Goal: Transaction & Acquisition: Purchase product/service

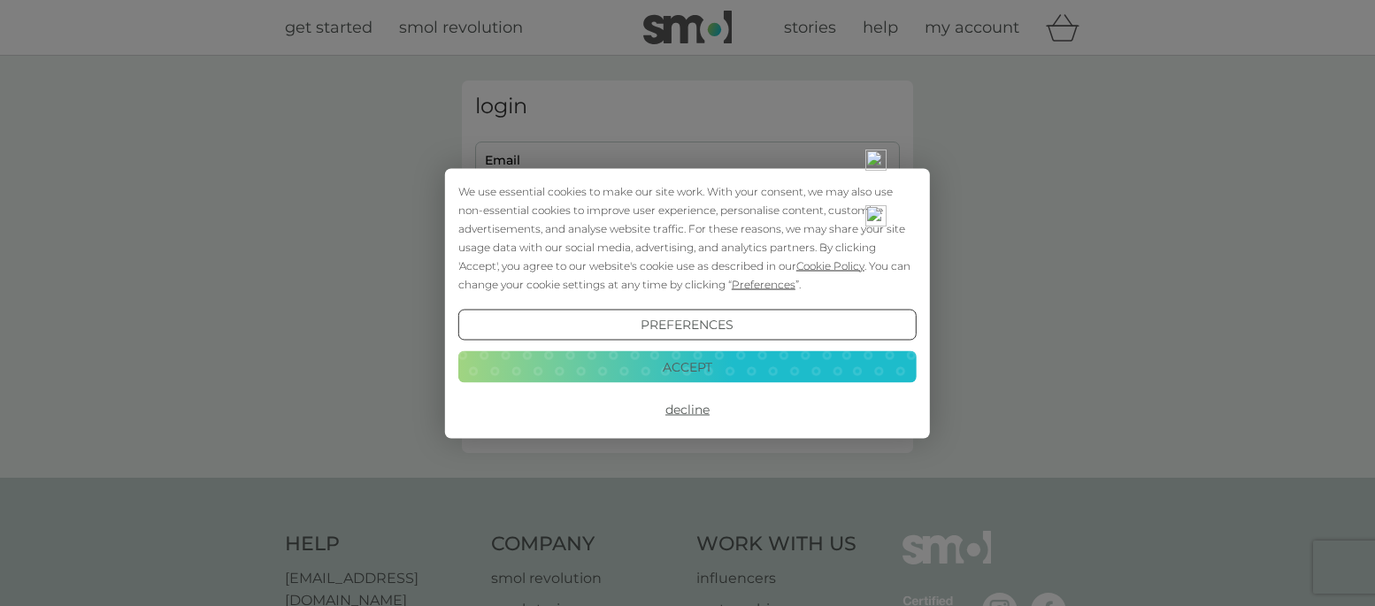
click at [551, 163] on div "We use essential cookies to make our site work. With your consent, we may also …" at bounding box center [687, 303] width 1375 height 606
drag, startPoint x: 705, startPoint y: 366, endPoint x: 652, endPoint y: 265, distance: 114.8
click at [705, 365] on button "Accept" at bounding box center [687, 367] width 458 height 32
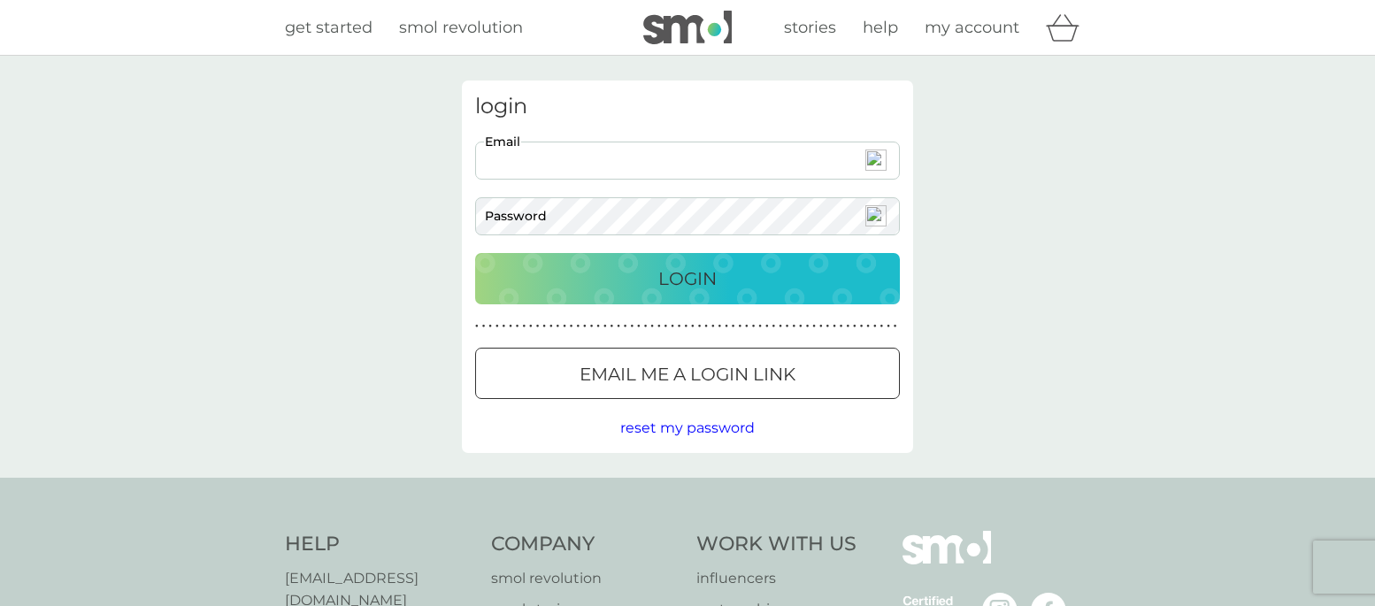
click at [580, 146] on input "Email" at bounding box center [687, 161] width 425 height 38
type input "[EMAIL_ADDRESS][DOMAIN_NAME]"
click at [693, 279] on p "Login" at bounding box center [688, 279] width 58 height 28
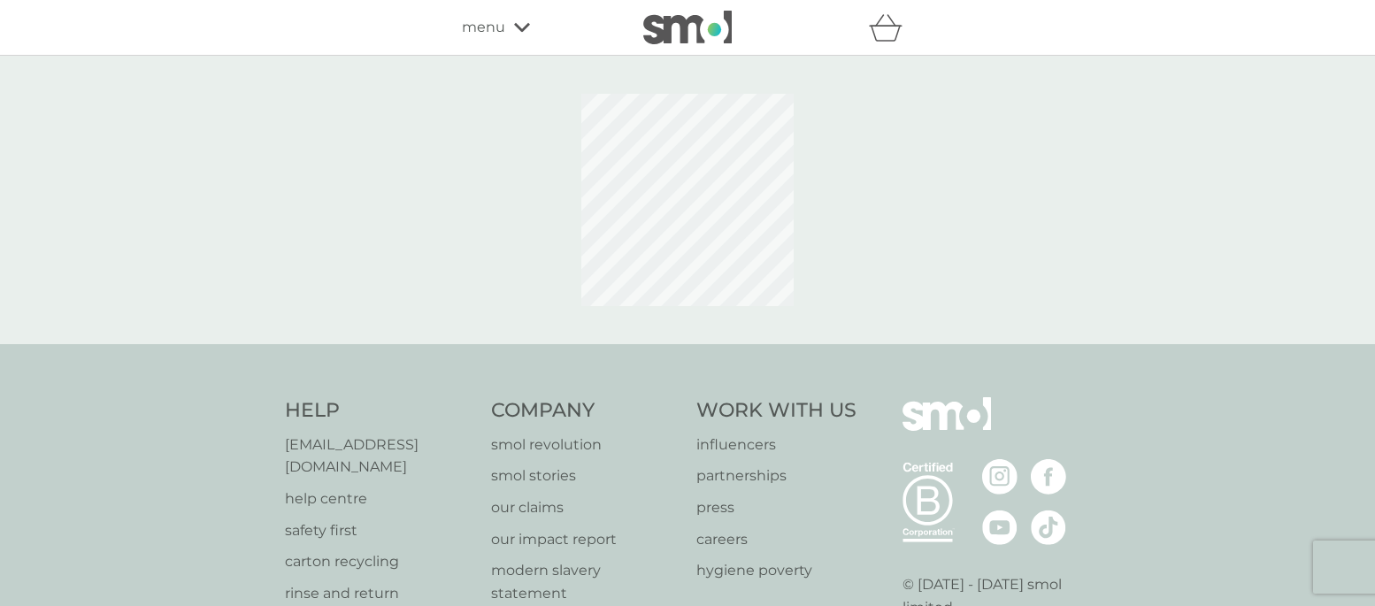
click at [524, 26] on icon at bounding box center [522, 27] width 16 height 11
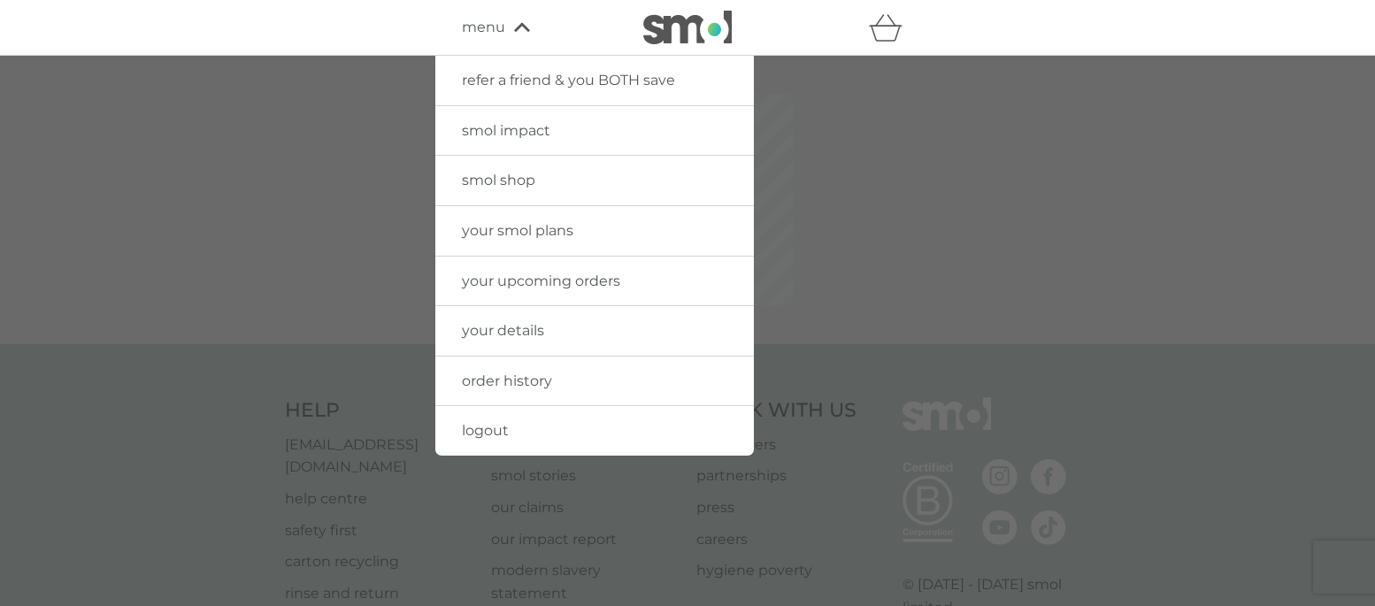
click at [536, 278] on span "your upcoming orders" at bounding box center [541, 281] width 158 height 17
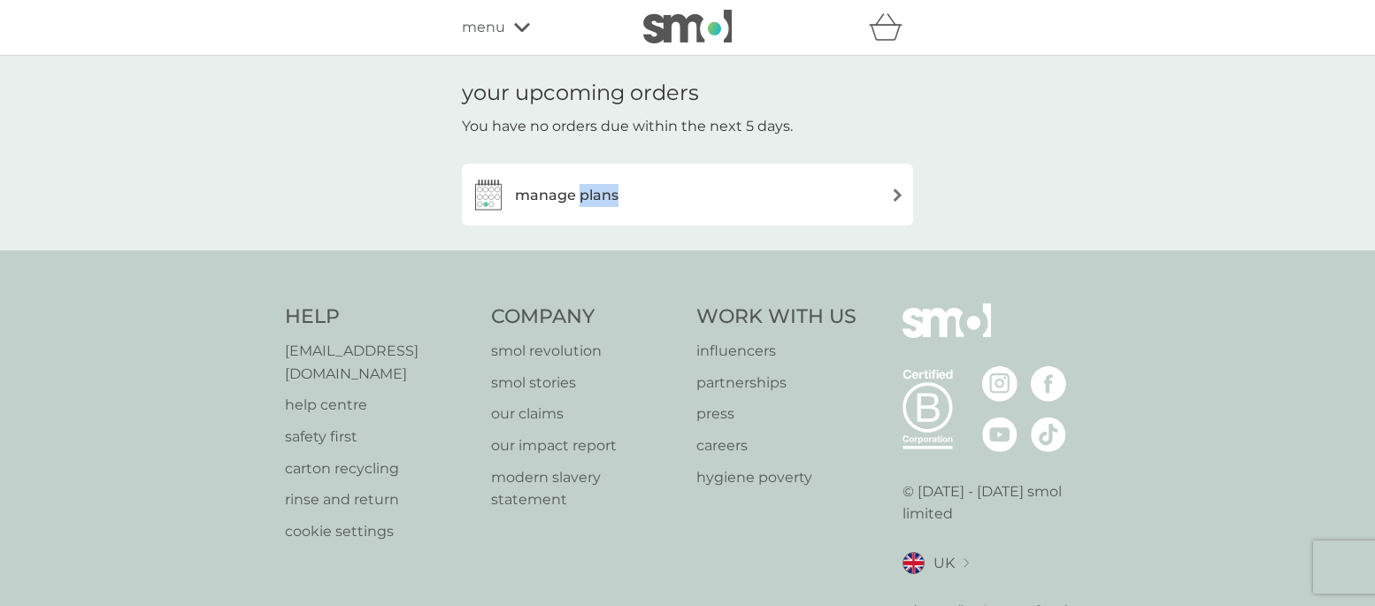
click at [491, 198] on img at bounding box center [488, 194] width 35 height 35
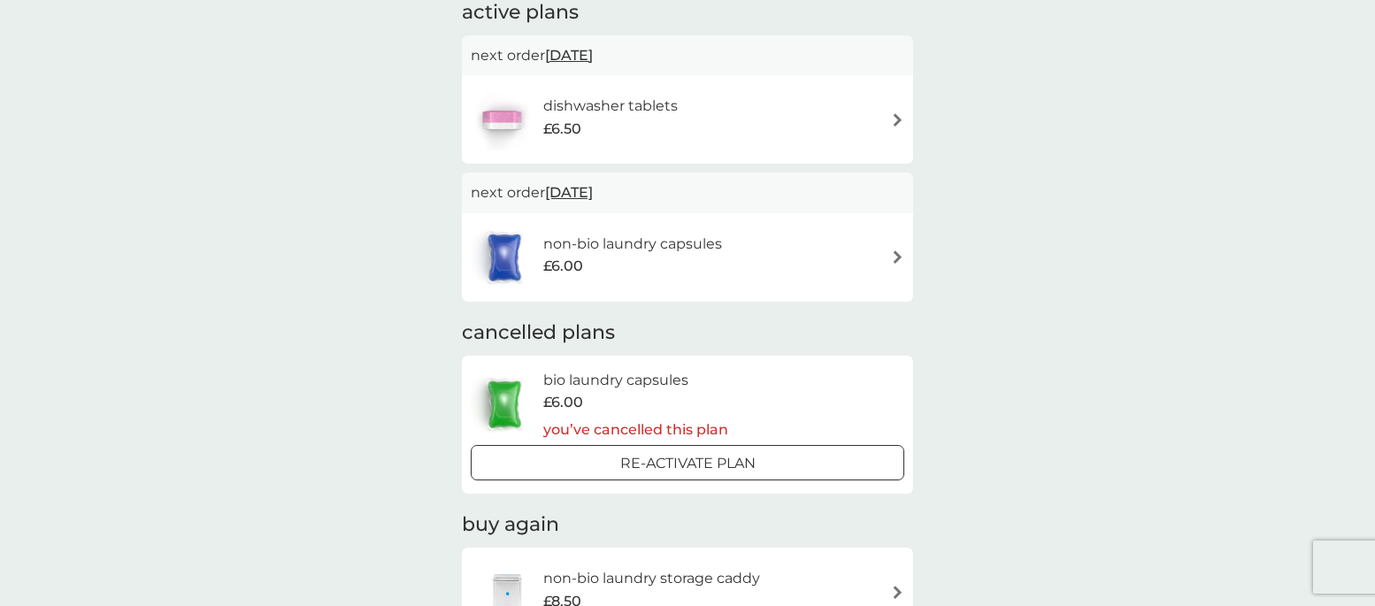
scroll to position [146, 0]
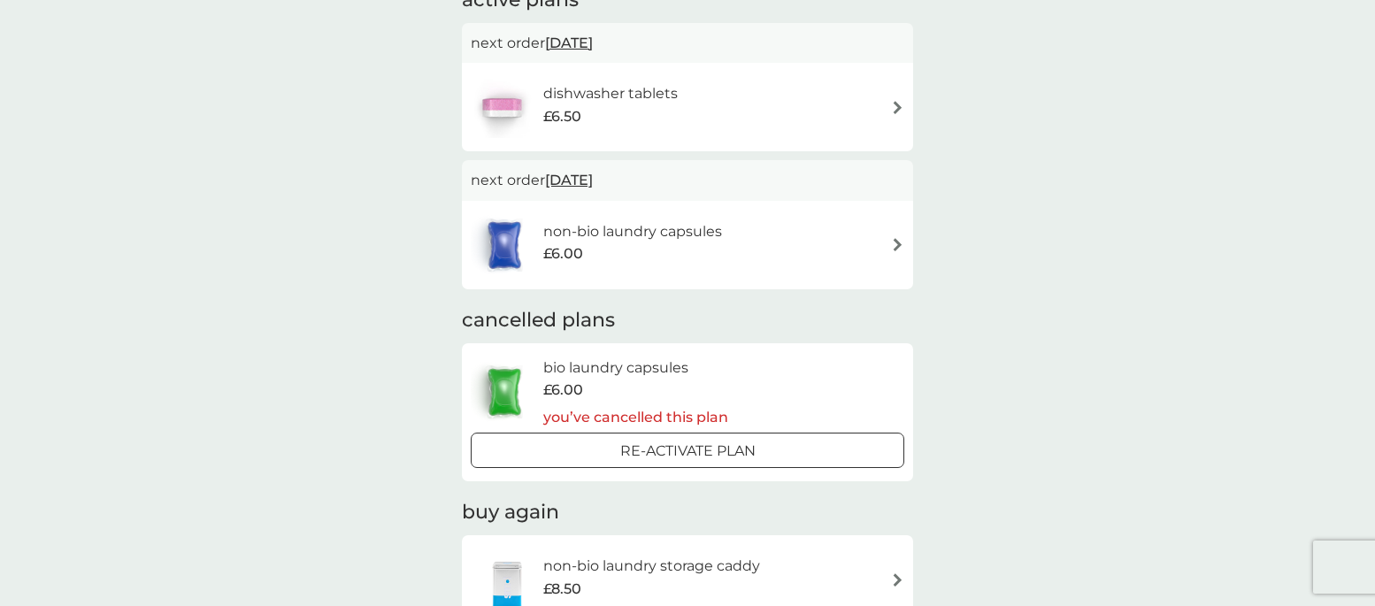
click at [901, 243] on img at bounding box center [897, 244] width 13 height 13
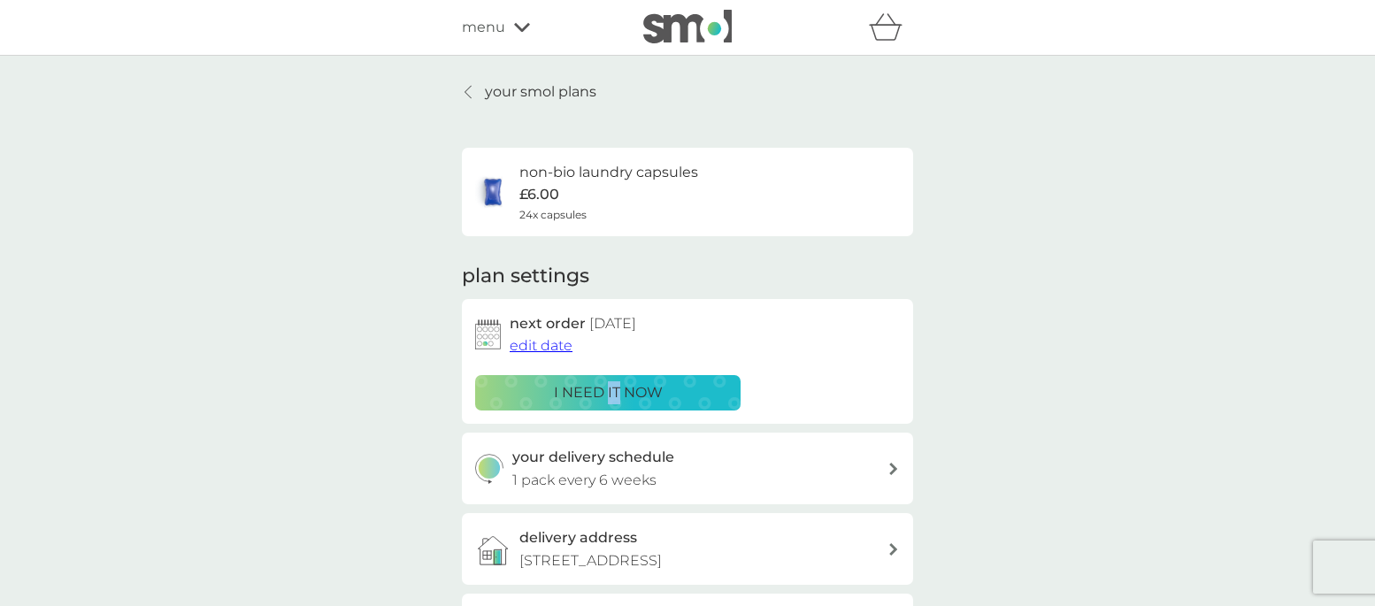
click at [579, 389] on p "i need it now" at bounding box center [608, 392] width 109 height 23
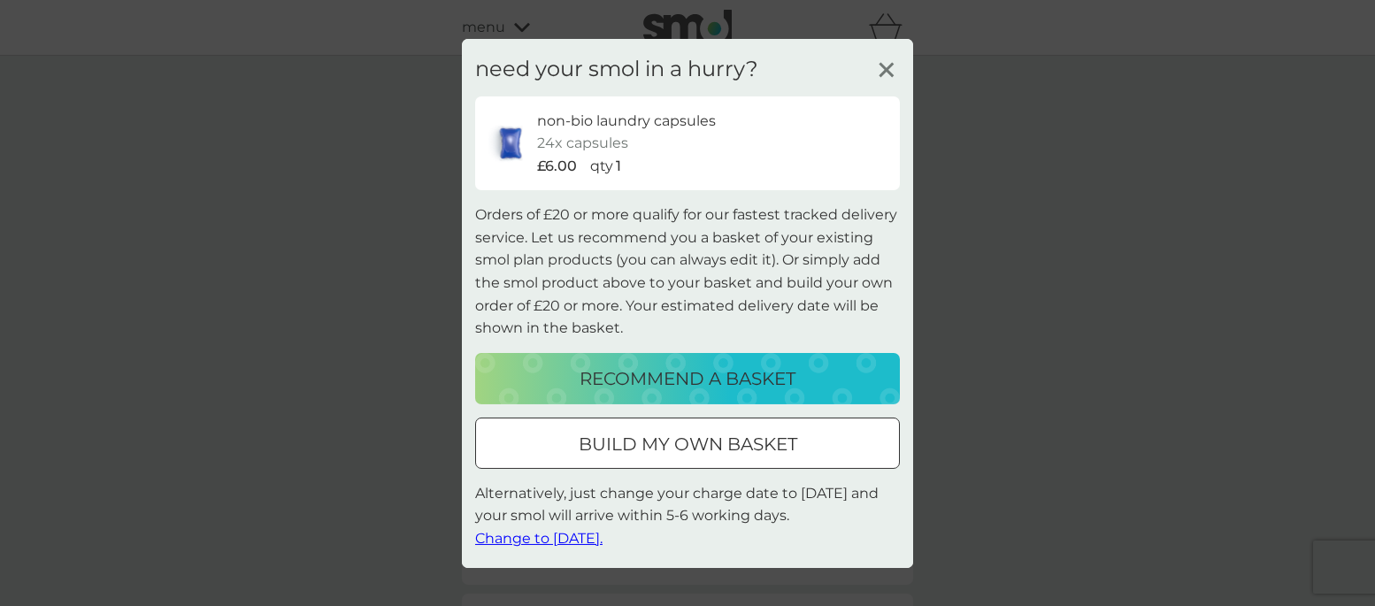
click at [890, 67] on icon at bounding box center [887, 69] width 27 height 27
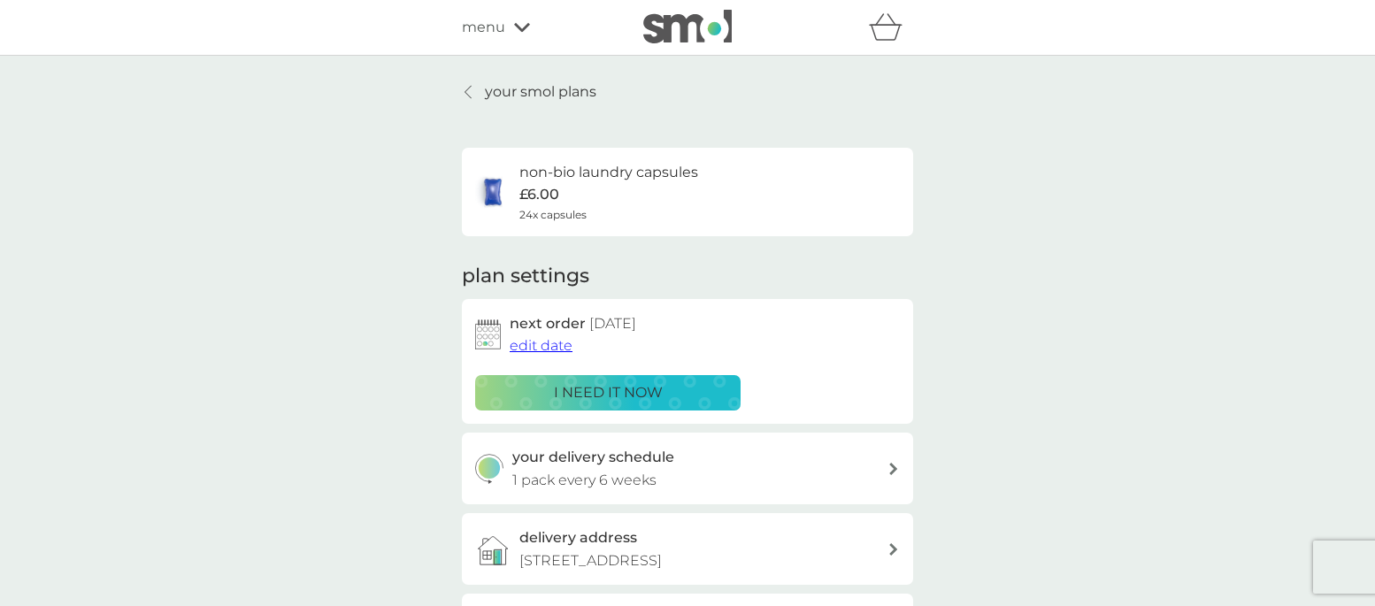
click at [534, 344] on span "edit date" at bounding box center [541, 345] width 63 height 17
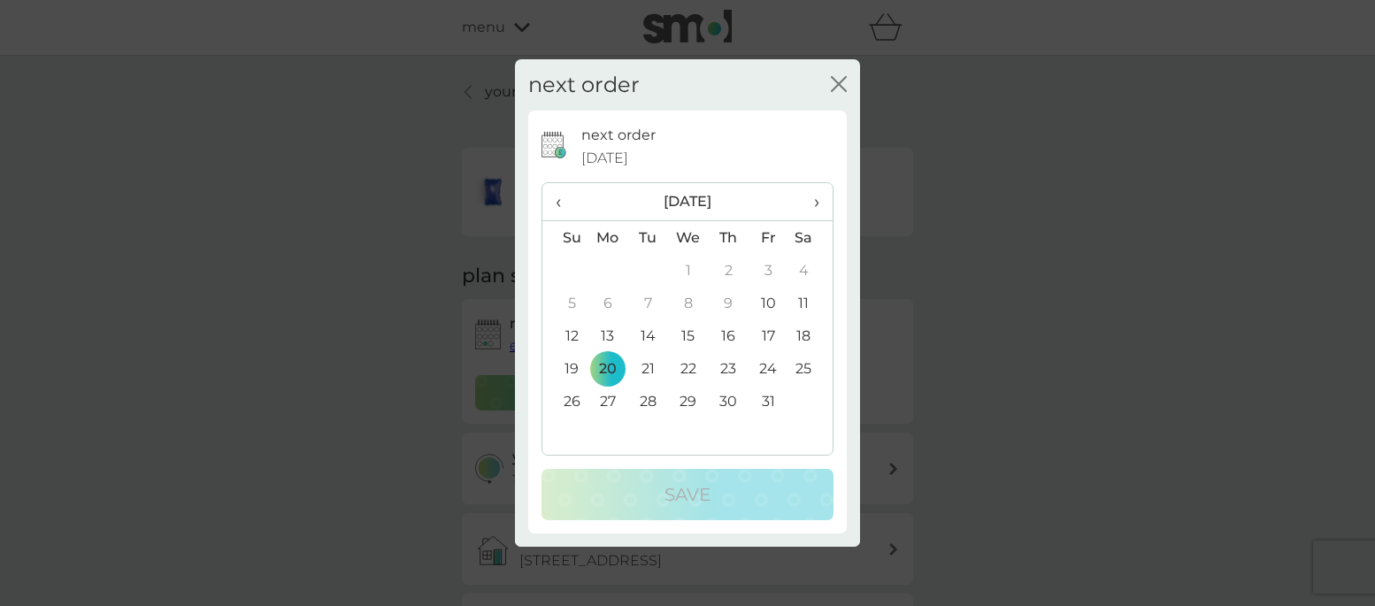
scroll to position [3, 0]
click at [771, 303] on td "10" at bounding box center [769, 303] width 40 height 33
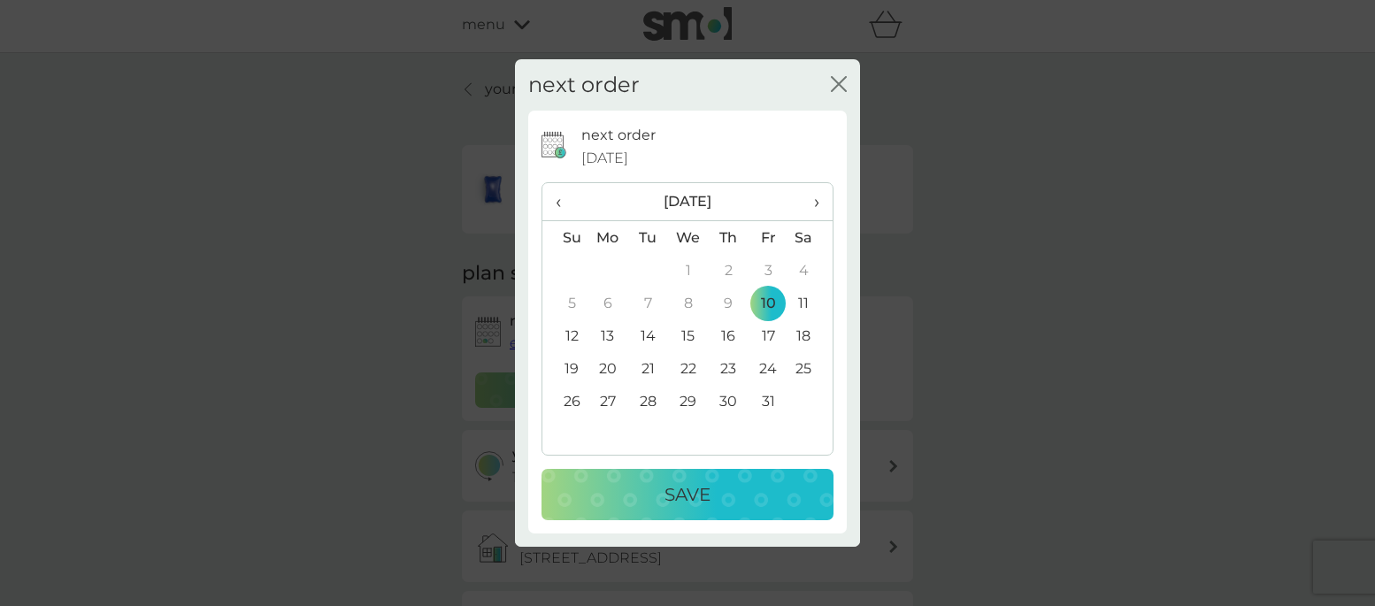
click at [697, 494] on p "Save" at bounding box center [688, 495] width 46 height 28
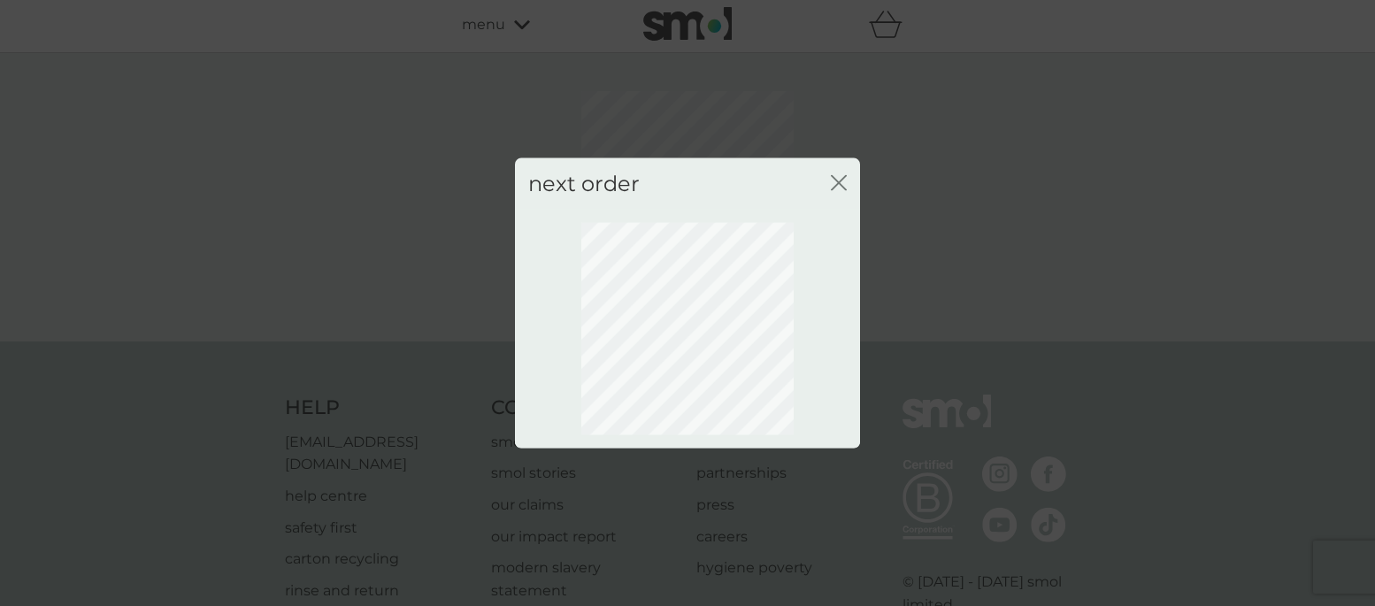
click at [839, 181] on icon "close" at bounding box center [842, 182] width 7 height 14
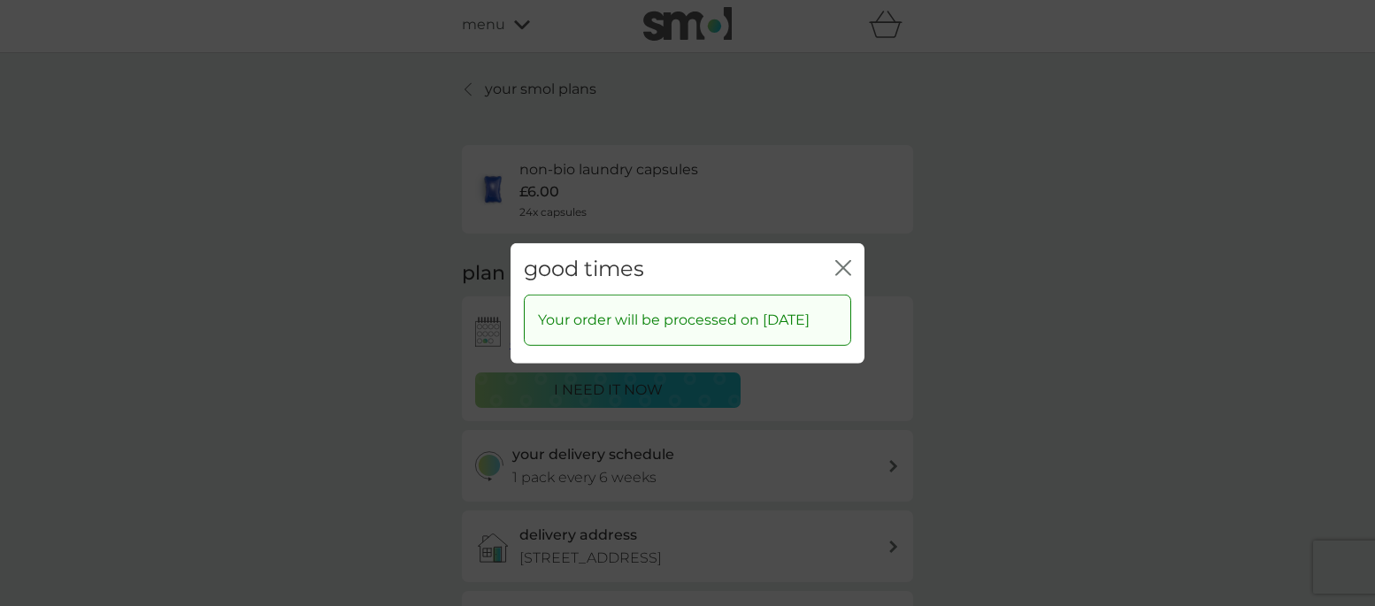
click at [843, 260] on icon "close" at bounding box center [846, 267] width 7 height 14
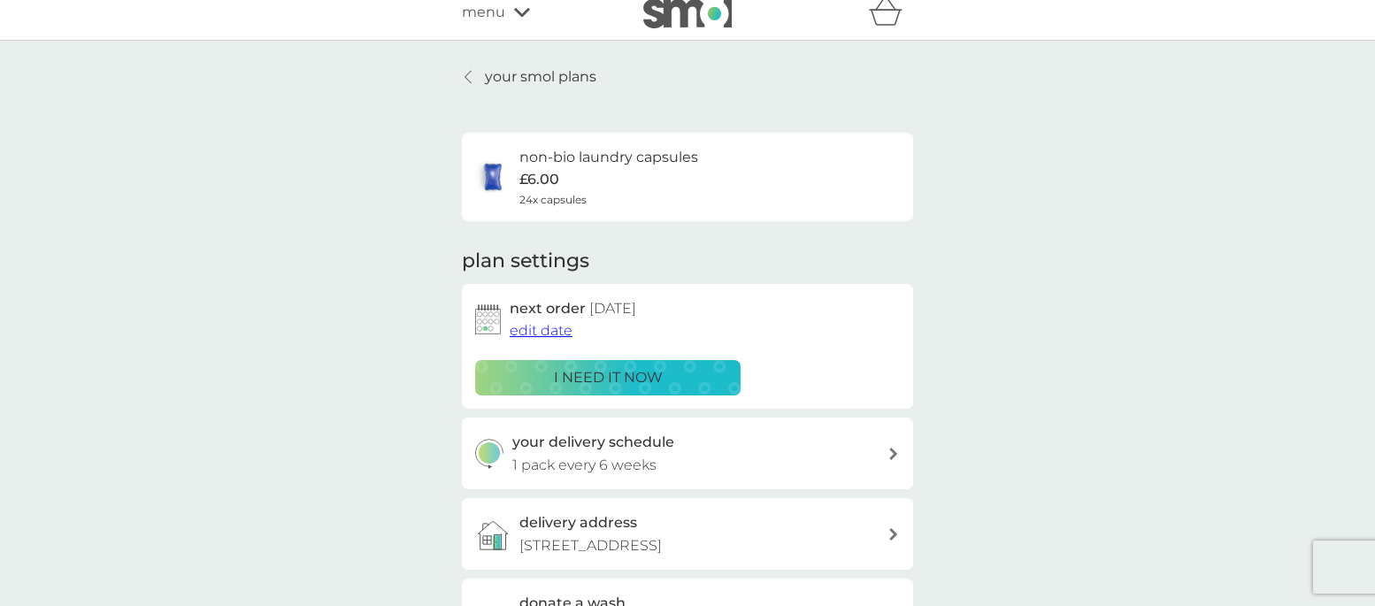
scroll to position [0, 0]
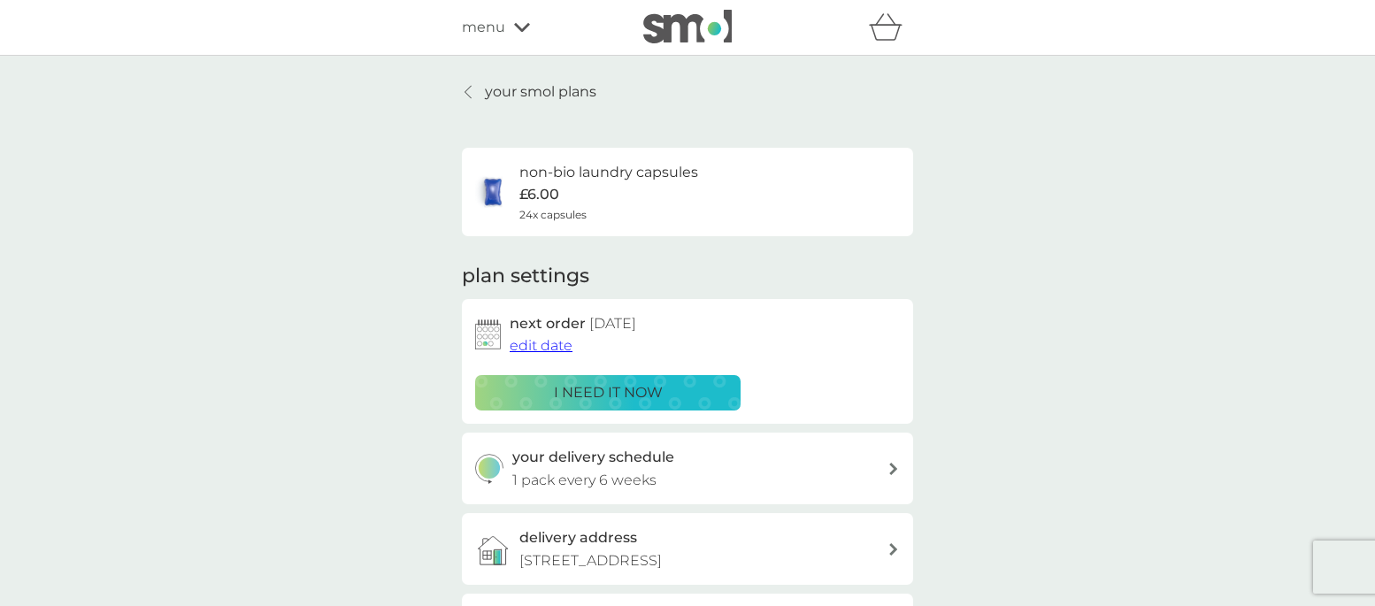
click at [516, 92] on p "your smol plans" at bounding box center [541, 92] width 112 height 23
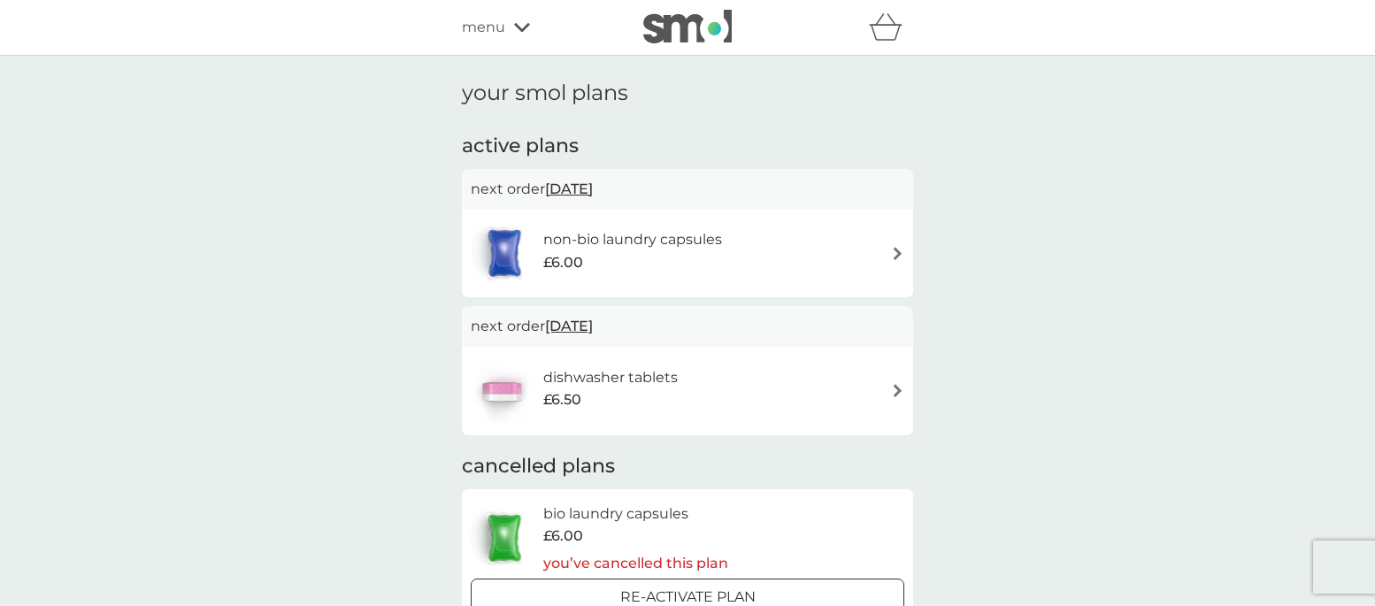
click at [520, 27] on icon at bounding box center [522, 27] width 16 height 11
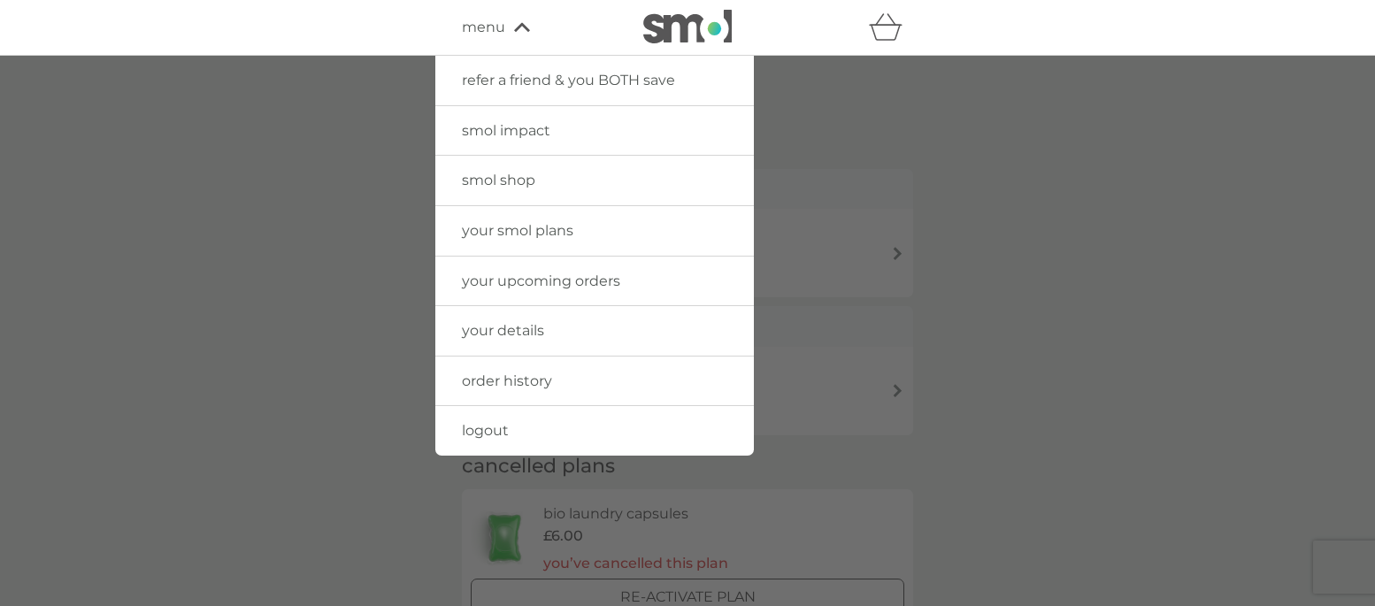
click at [487, 181] on span "smol shop" at bounding box center [498, 180] width 73 height 17
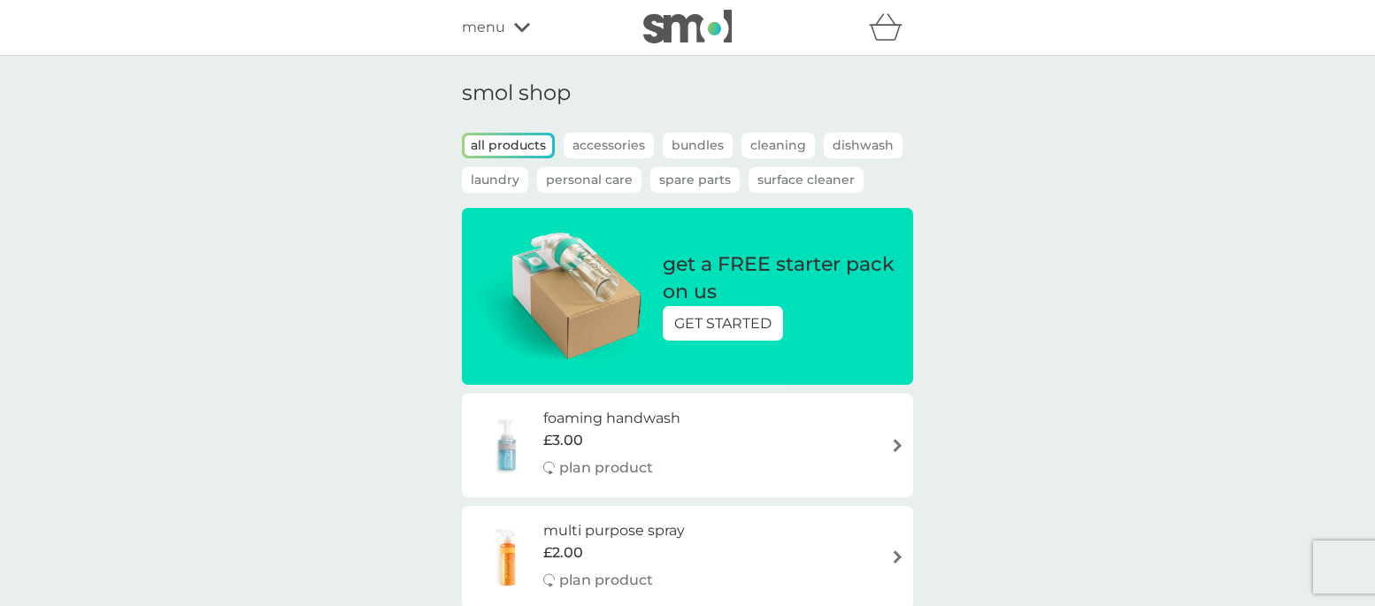
click at [510, 144] on p "all products" at bounding box center [509, 145] width 88 height 20
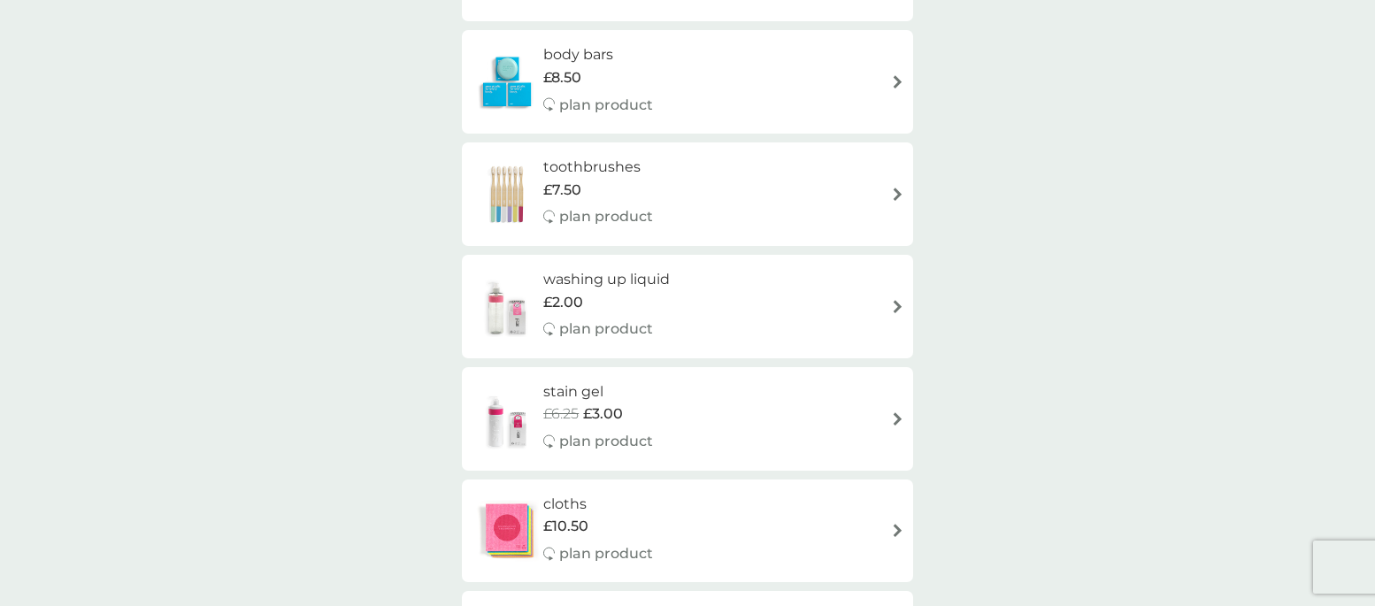
scroll to position [1611, 0]
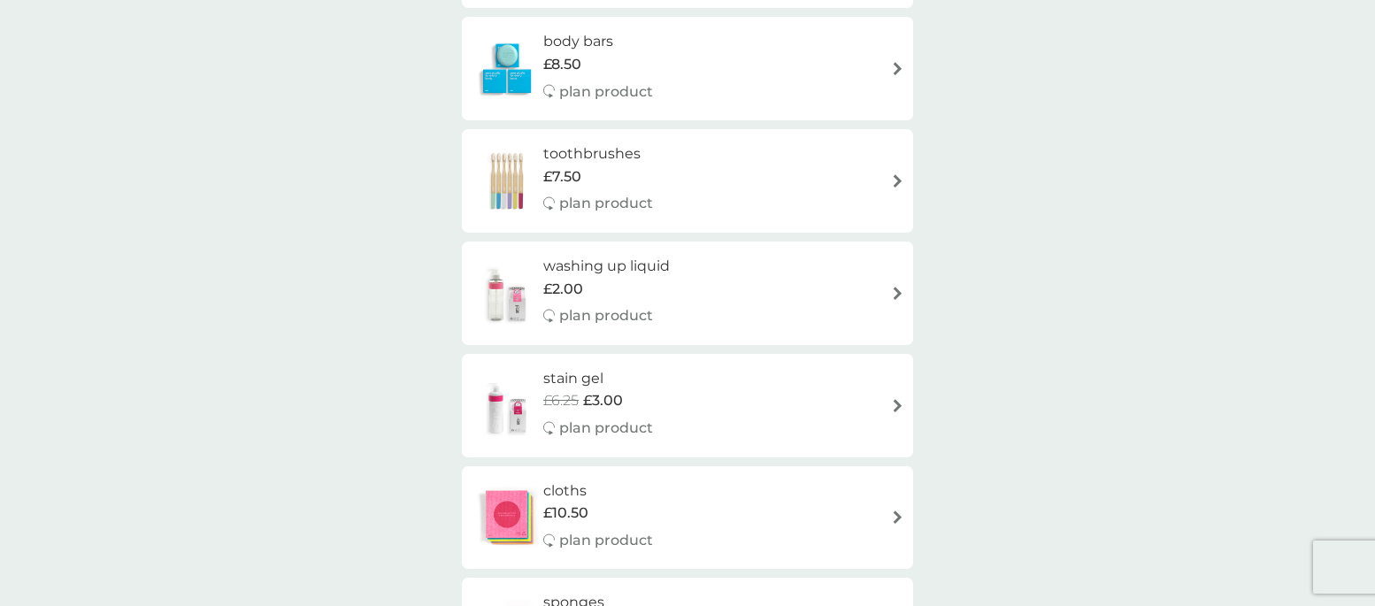
click at [510, 304] on img at bounding box center [507, 293] width 73 height 62
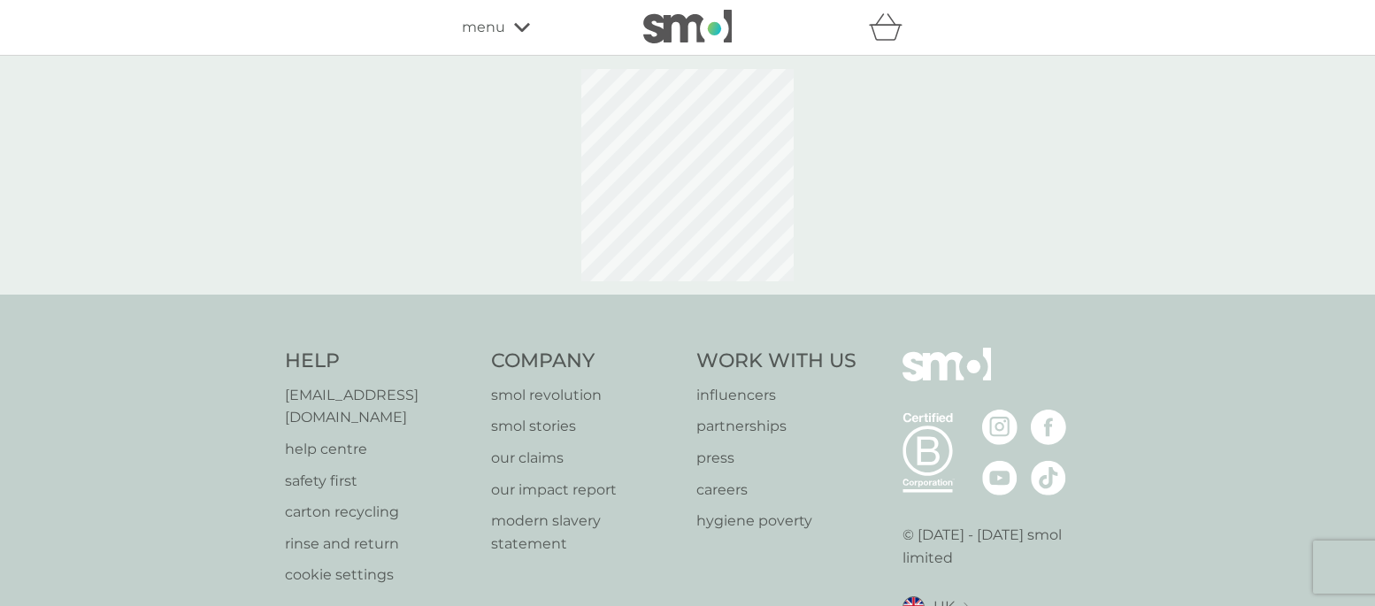
select select "112"
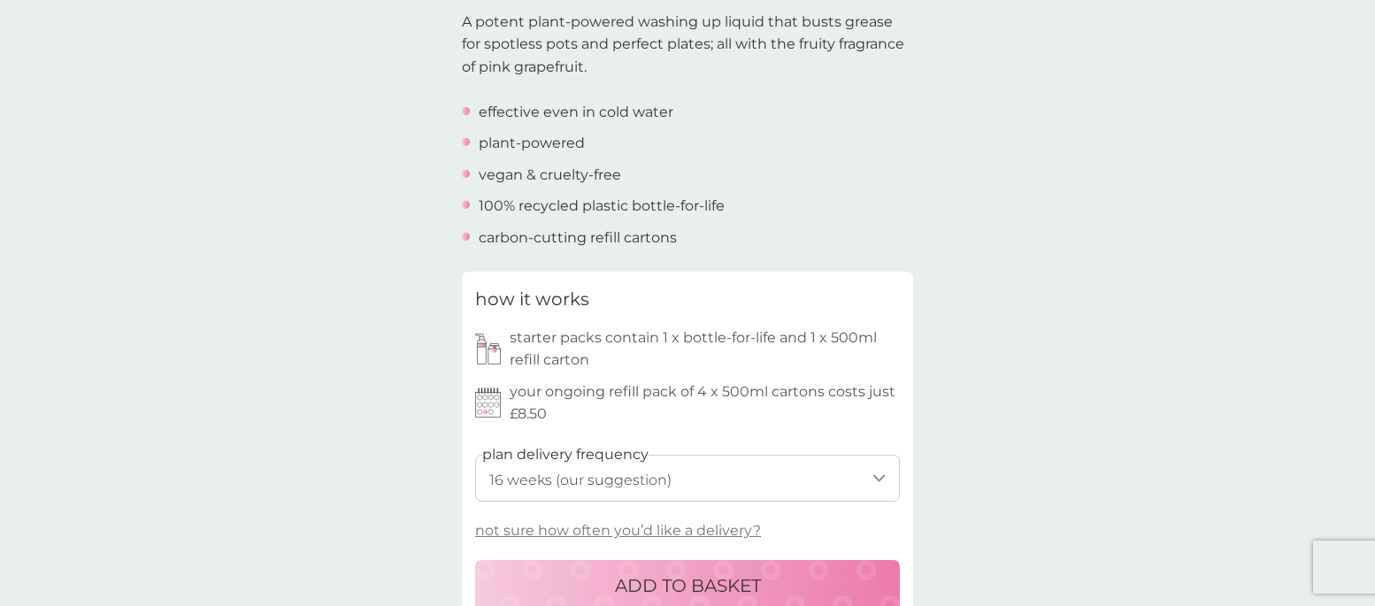
scroll to position [579, 0]
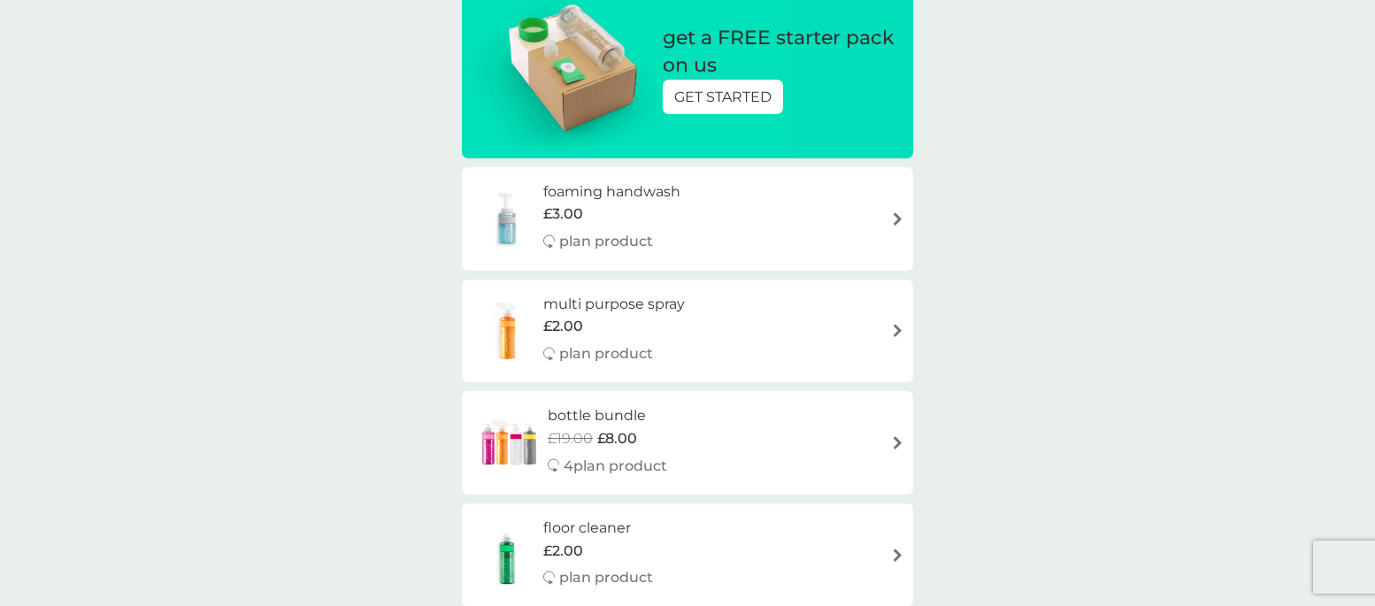
scroll to position [226, 0]
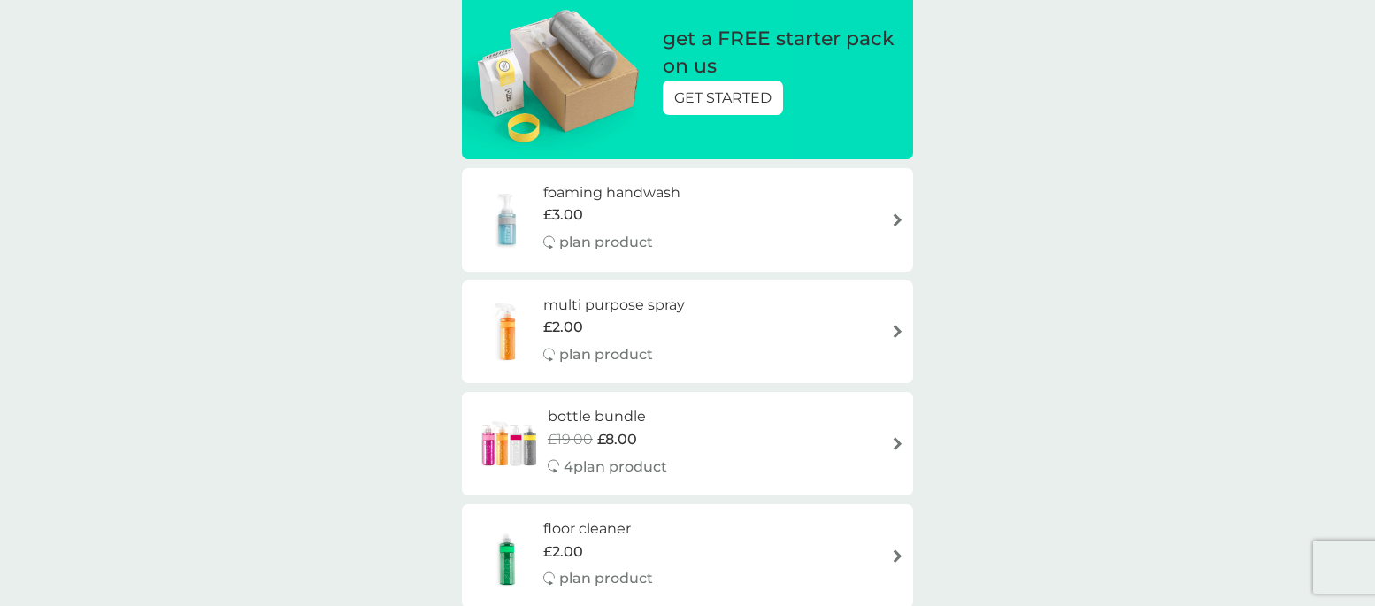
click at [510, 228] on img at bounding box center [507, 220] width 73 height 62
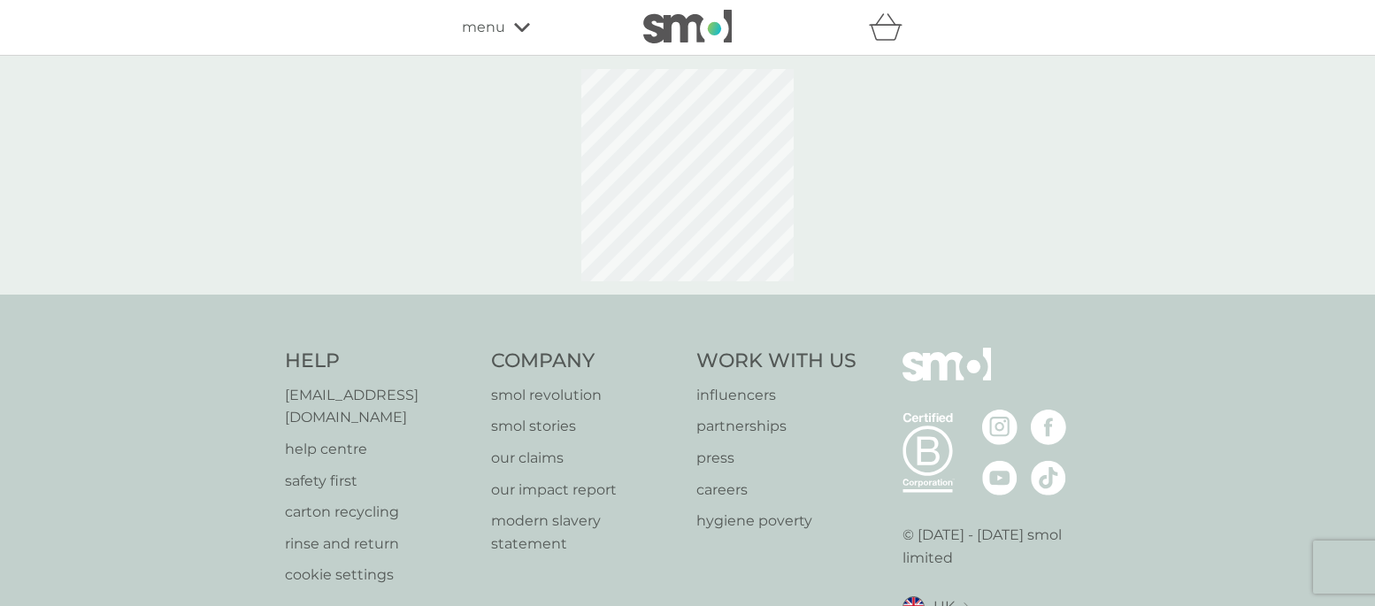
select select "119"
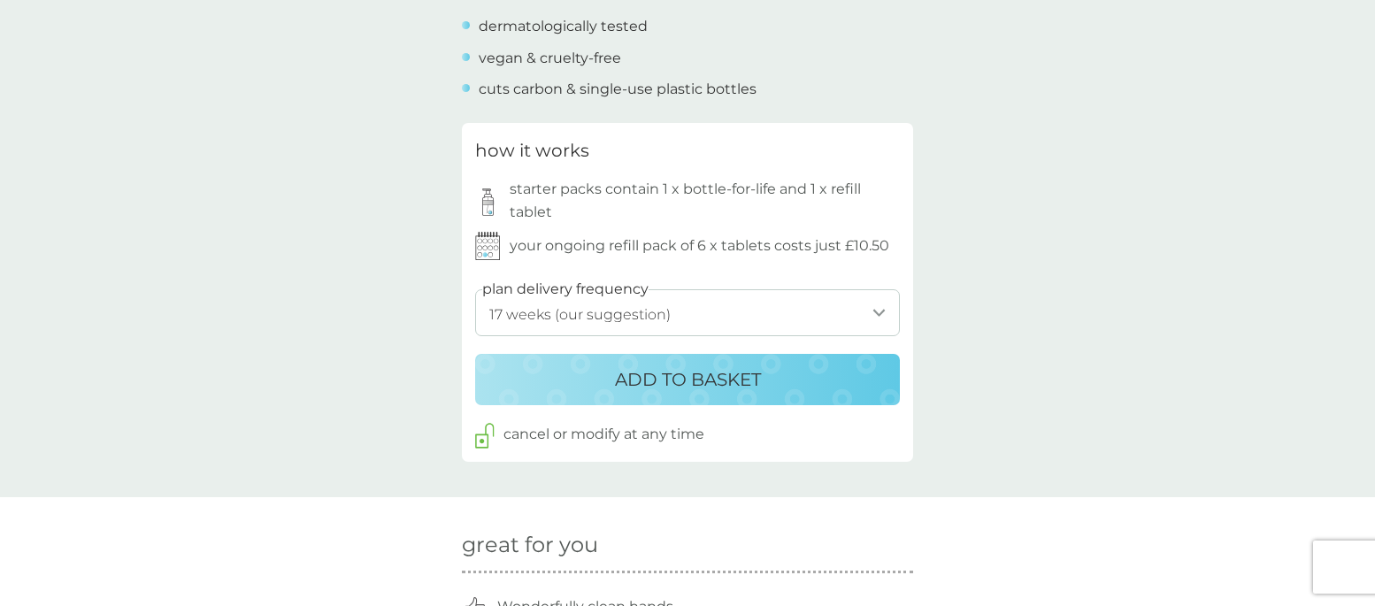
scroll to position [828, 0]
click at [879, 309] on select "1 week 2 weeks 3 weeks 4 weeks 5 weeks 6 weeks 7 weeks 8 weeks 9 weeks 10 weeks…" at bounding box center [687, 311] width 425 height 47
click at [667, 374] on p "ADD TO BASKET" at bounding box center [688, 378] width 146 height 28
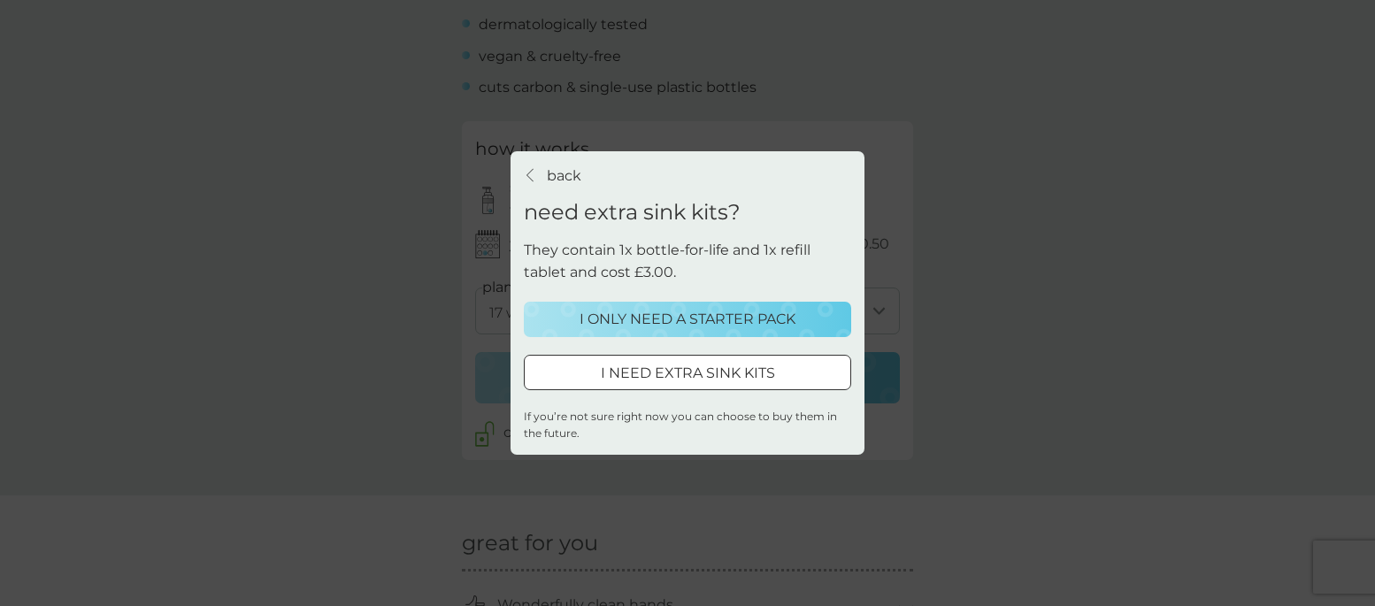
click at [531, 174] on icon "back" at bounding box center [530, 175] width 7 height 14
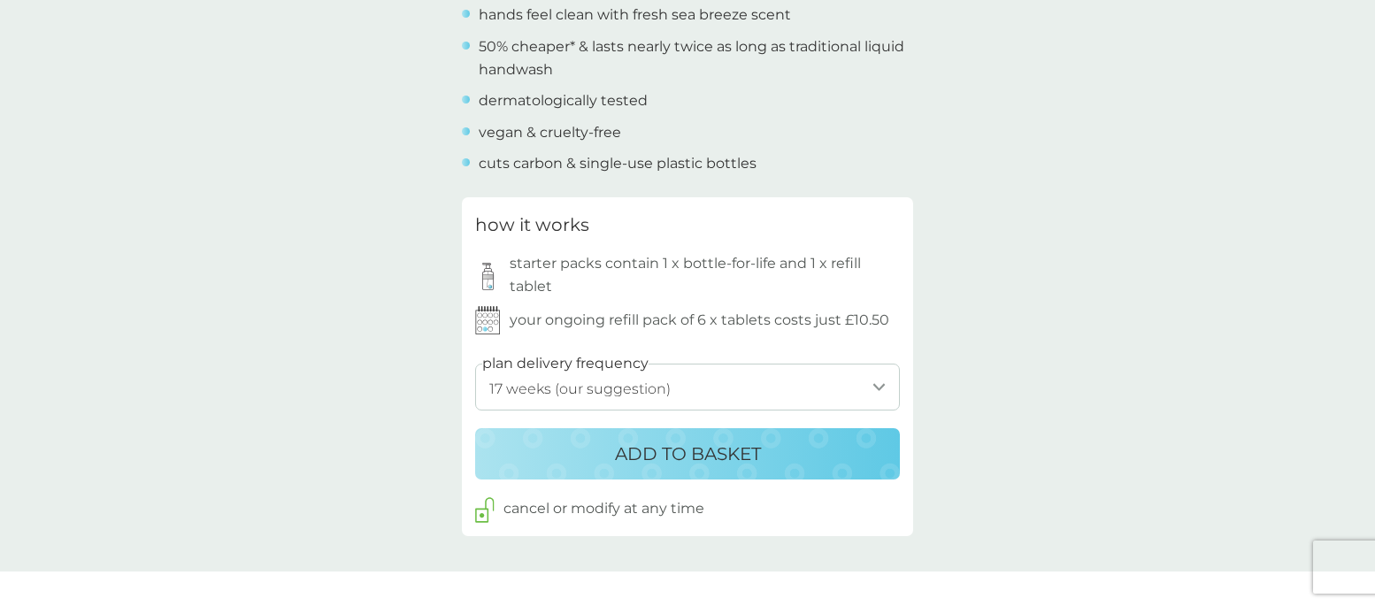
scroll to position [820, 0]
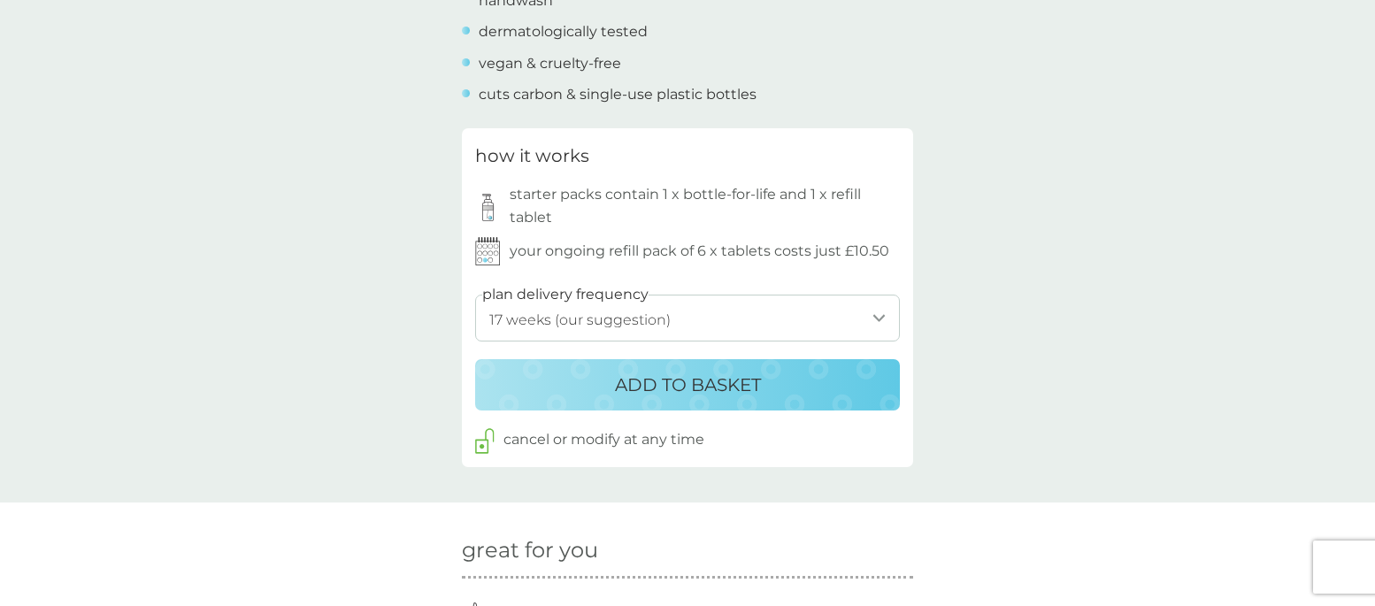
click at [733, 381] on p "ADD TO BASKET" at bounding box center [688, 385] width 146 height 28
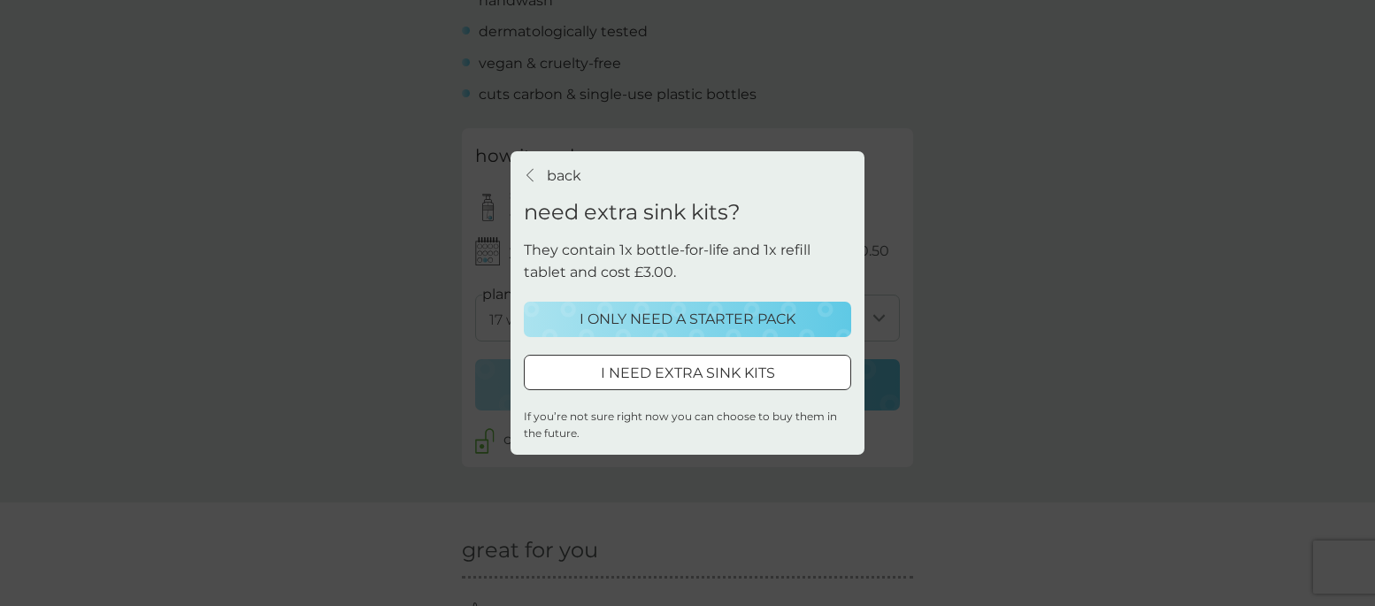
click at [727, 323] on p "I ONLY NEED A STARTER PACK" at bounding box center [688, 319] width 216 height 23
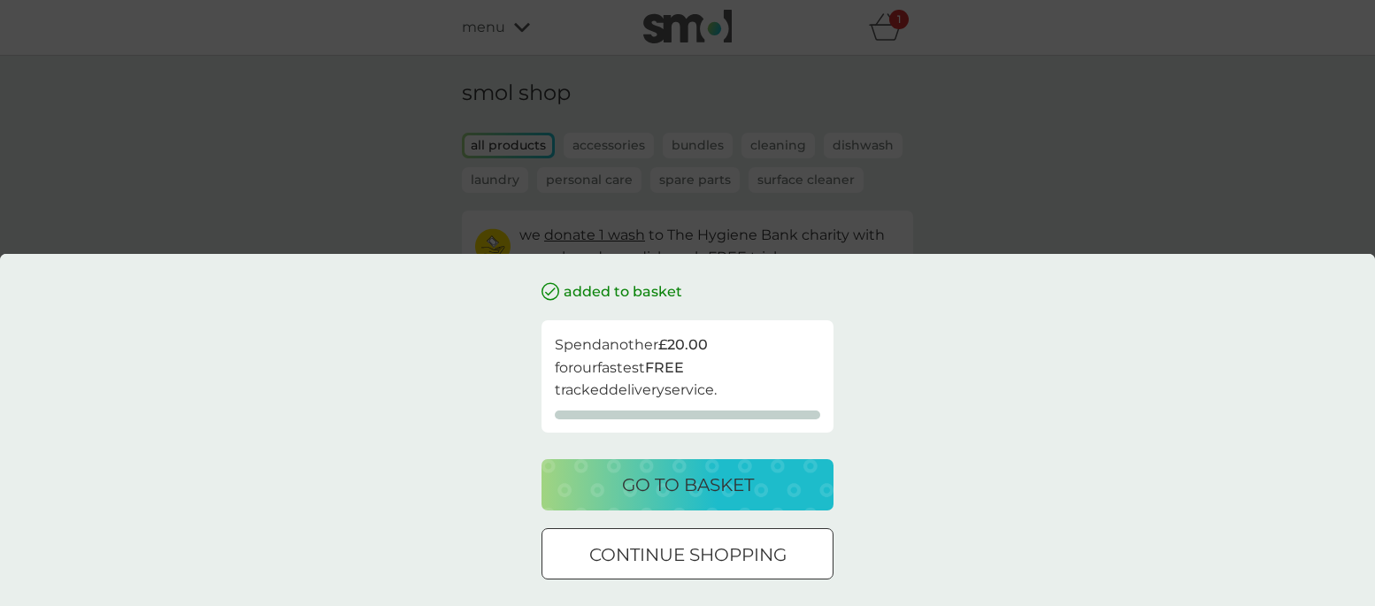
click at [712, 551] on div at bounding box center [688, 555] width 64 height 19
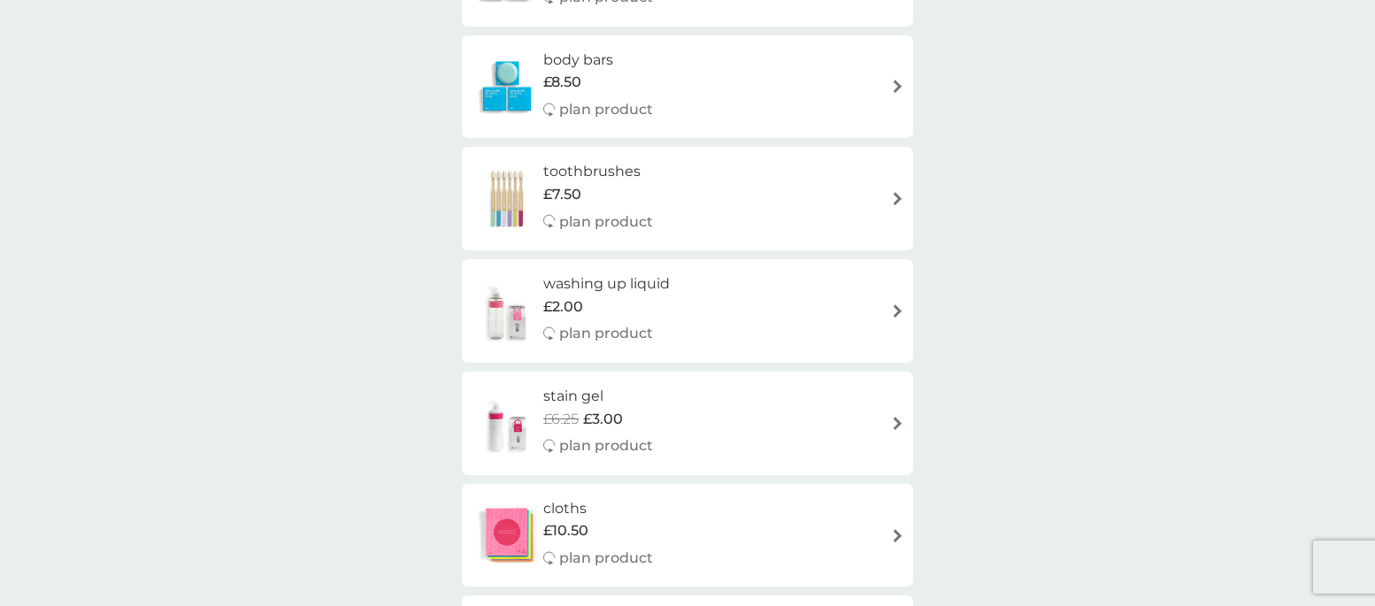
scroll to position [1492, 0]
click at [519, 312] on img at bounding box center [507, 310] width 73 height 62
select select "112"
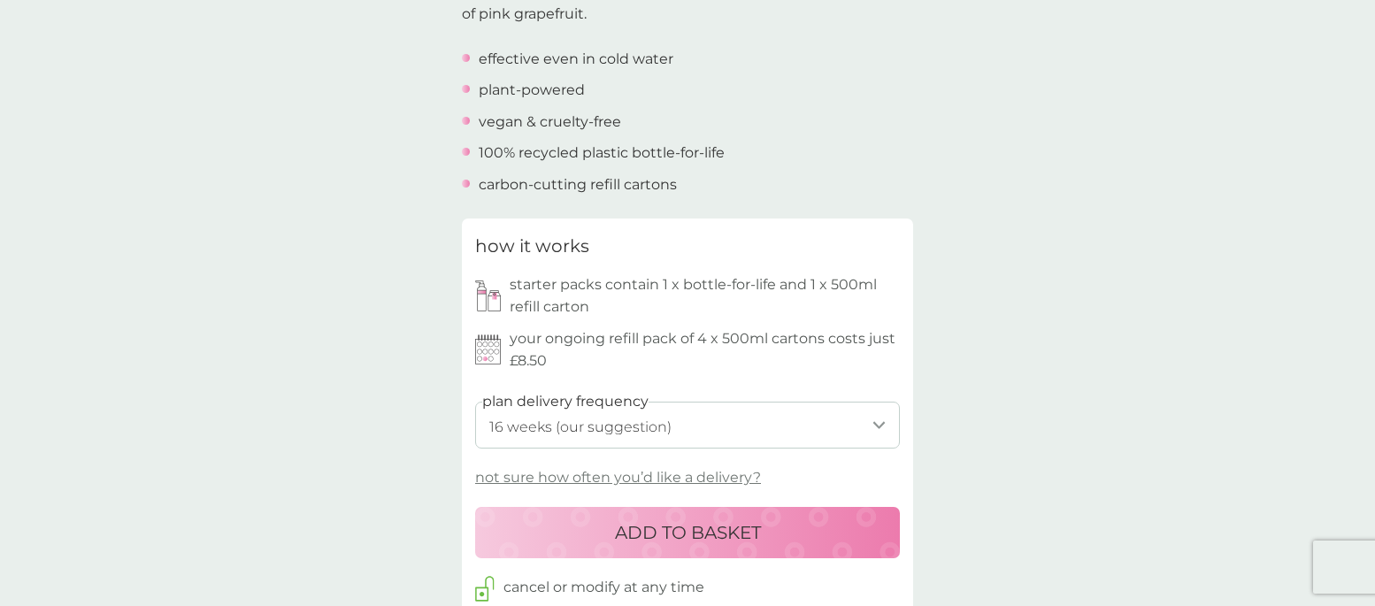
scroll to position [632, 0]
click at [687, 531] on p "ADD TO BASKET" at bounding box center [688, 532] width 146 height 28
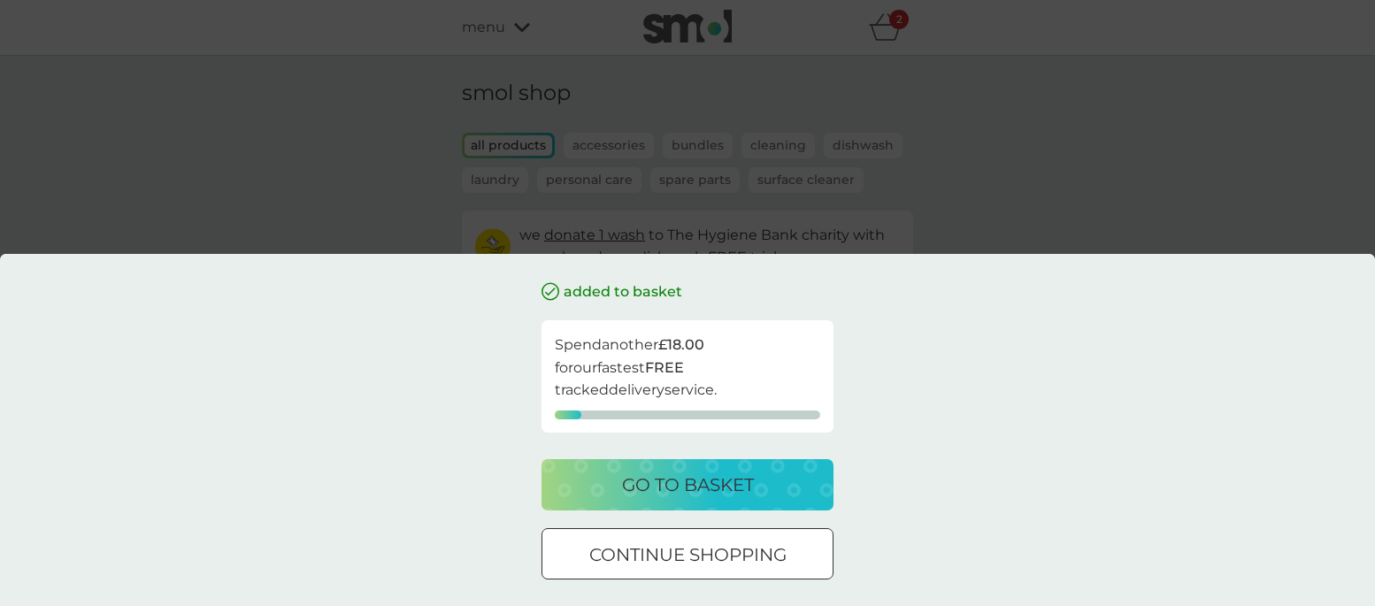
click at [688, 553] on div at bounding box center [688, 553] width 0 height 0
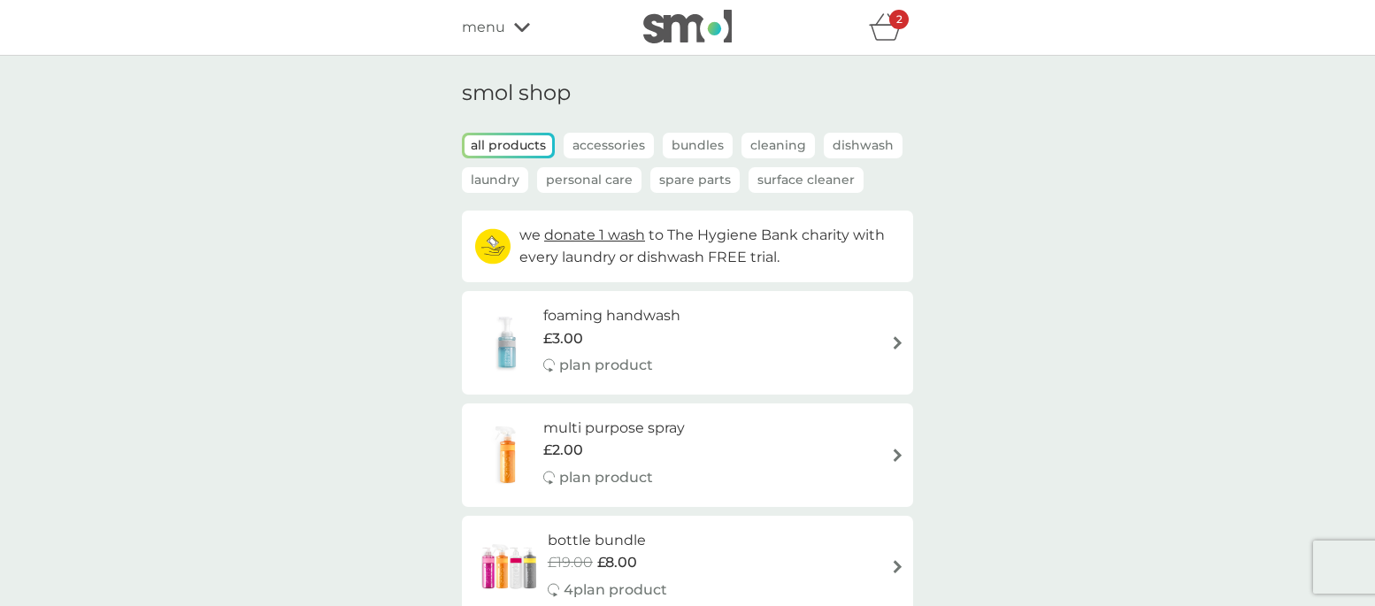
click at [890, 32] on icon "basket" at bounding box center [886, 26] width 34 height 27
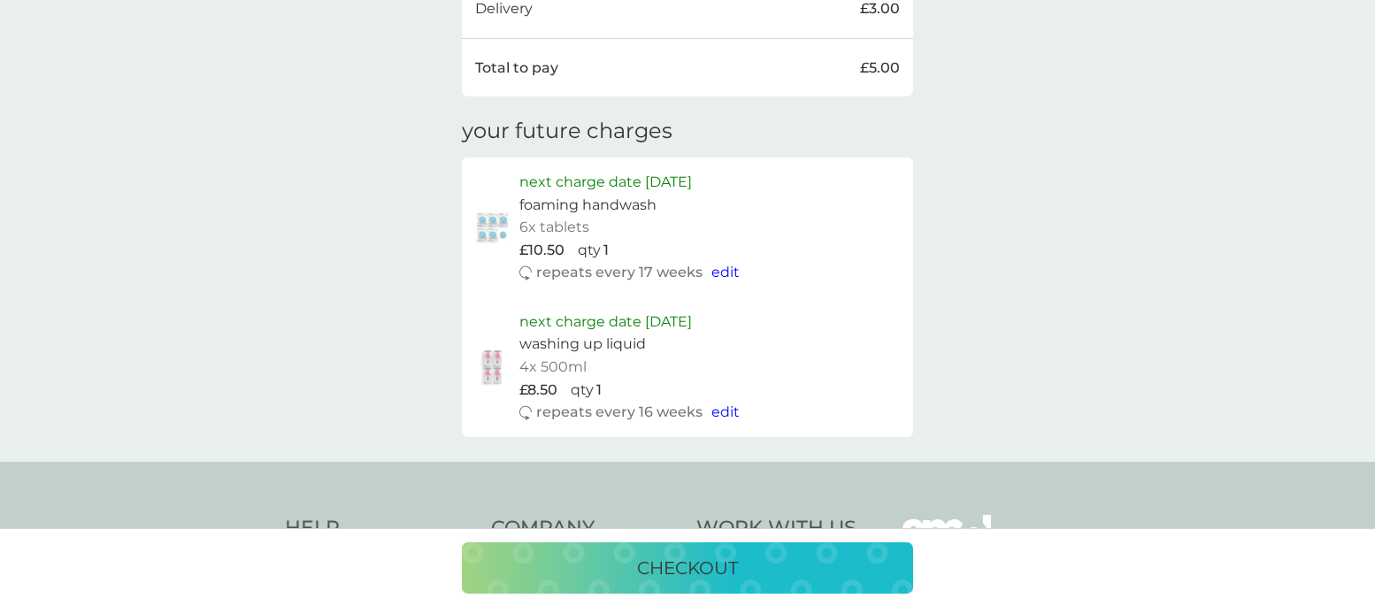
scroll to position [715, 0]
click at [498, 229] on img at bounding box center [493, 231] width 44 height 38
click at [726, 277] on span "edit" at bounding box center [726, 274] width 28 height 17
select select "119"
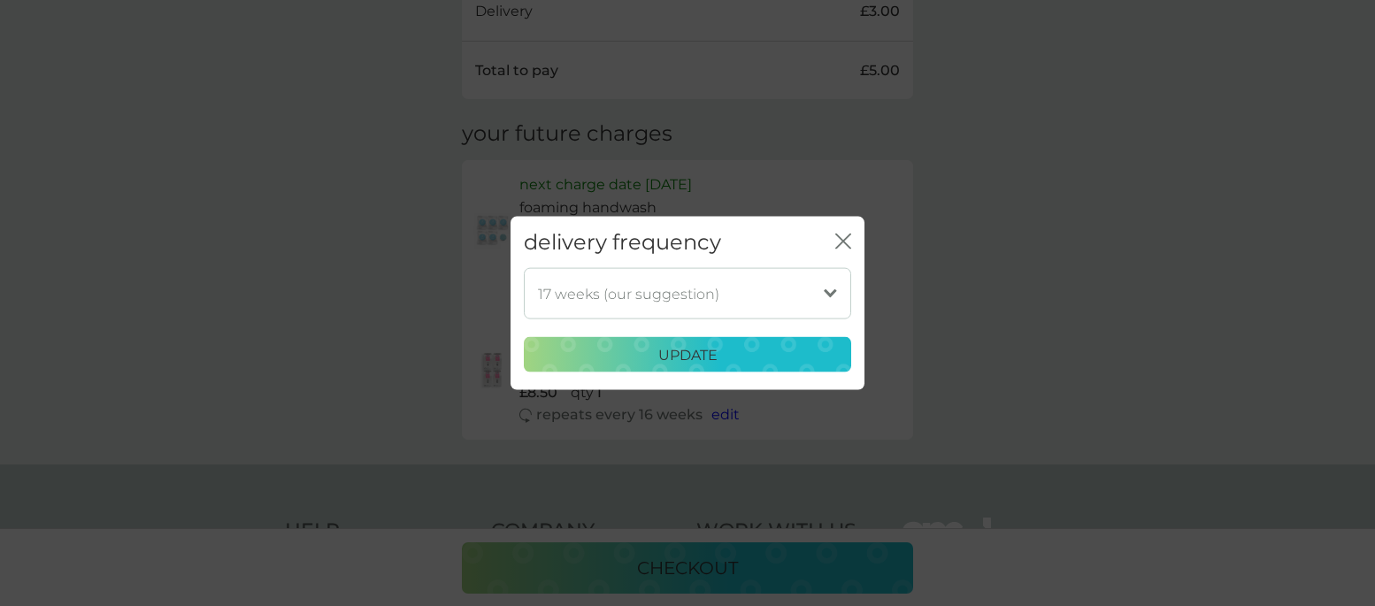
click at [703, 354] on p "update" at bounding box center [688, 354] width 59 height 23
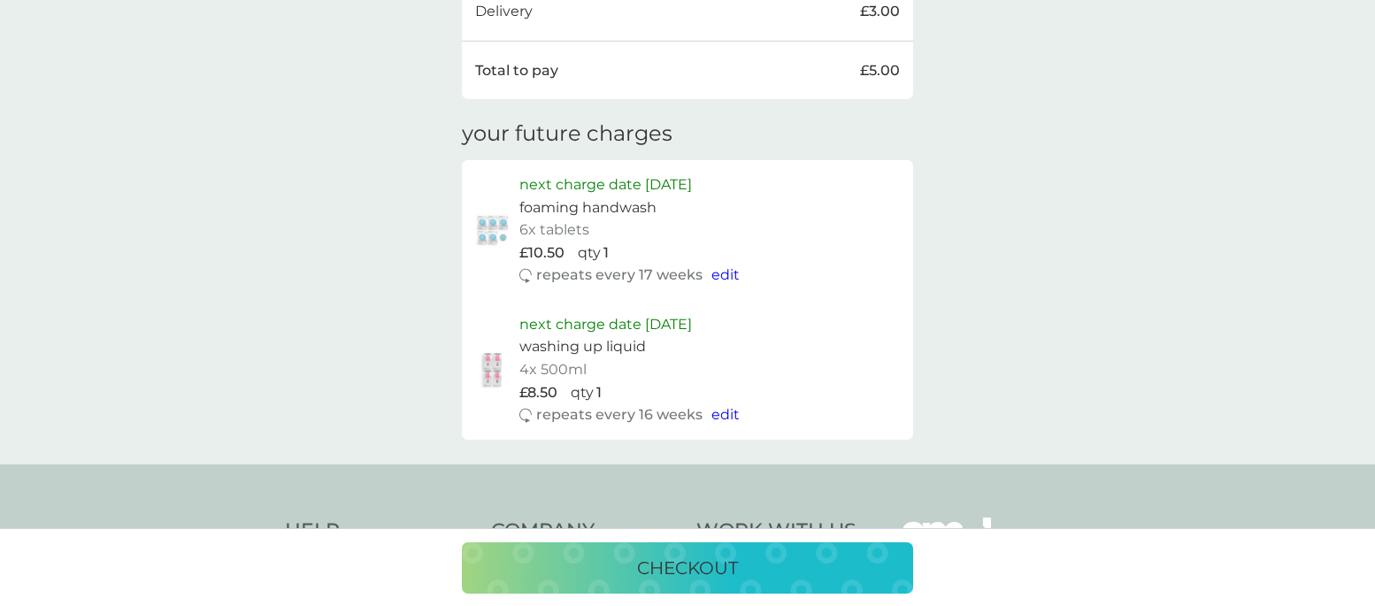
click at [720, 277] on span "edit" at bounding box center [726, 274] width 28 height 17
select select "119"
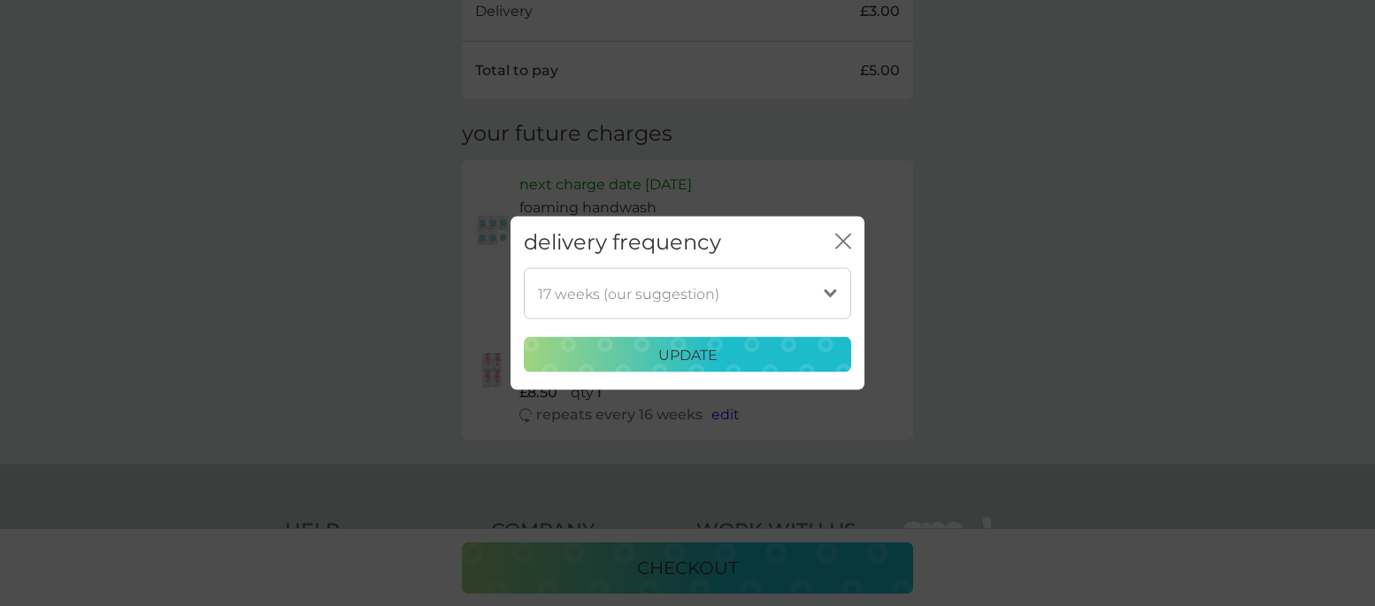
click at [829, 292] on select "1 week 2 weeks 3 weeks 4 weeks 5 weeks 6 weeks 7 weeks 8 weeks 9 weeks 10 weeks…" at bounding box center [687, 293] width 327 height 51
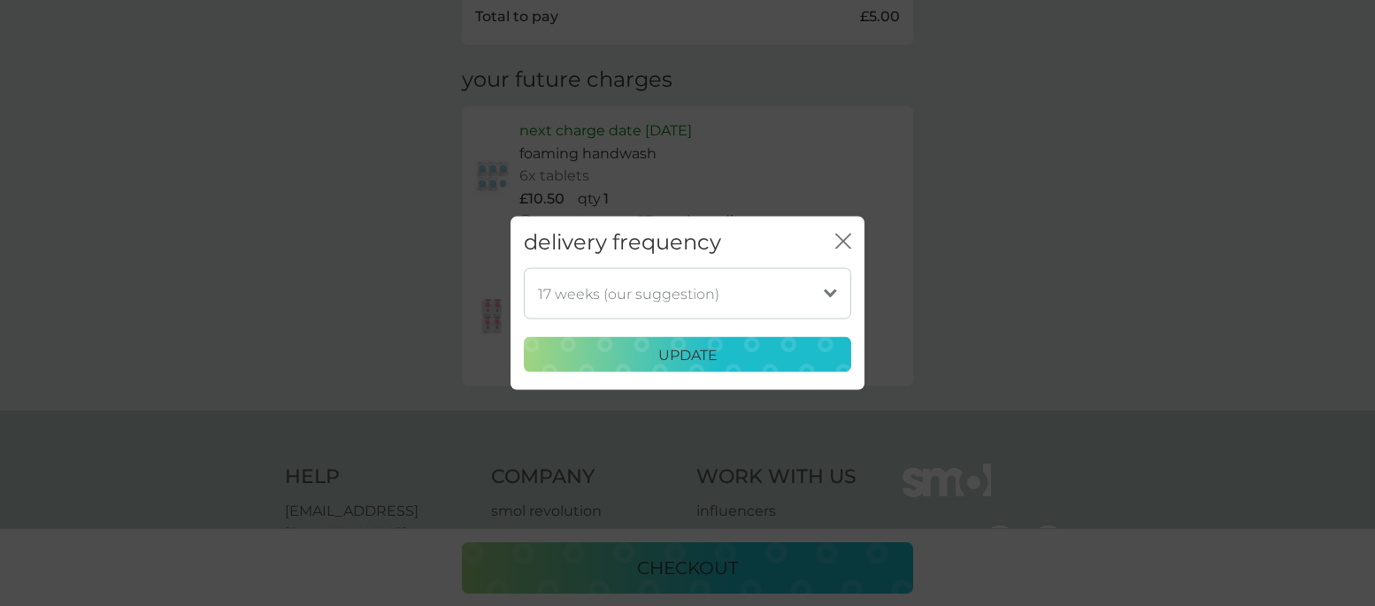
scroll to position [720, 0]
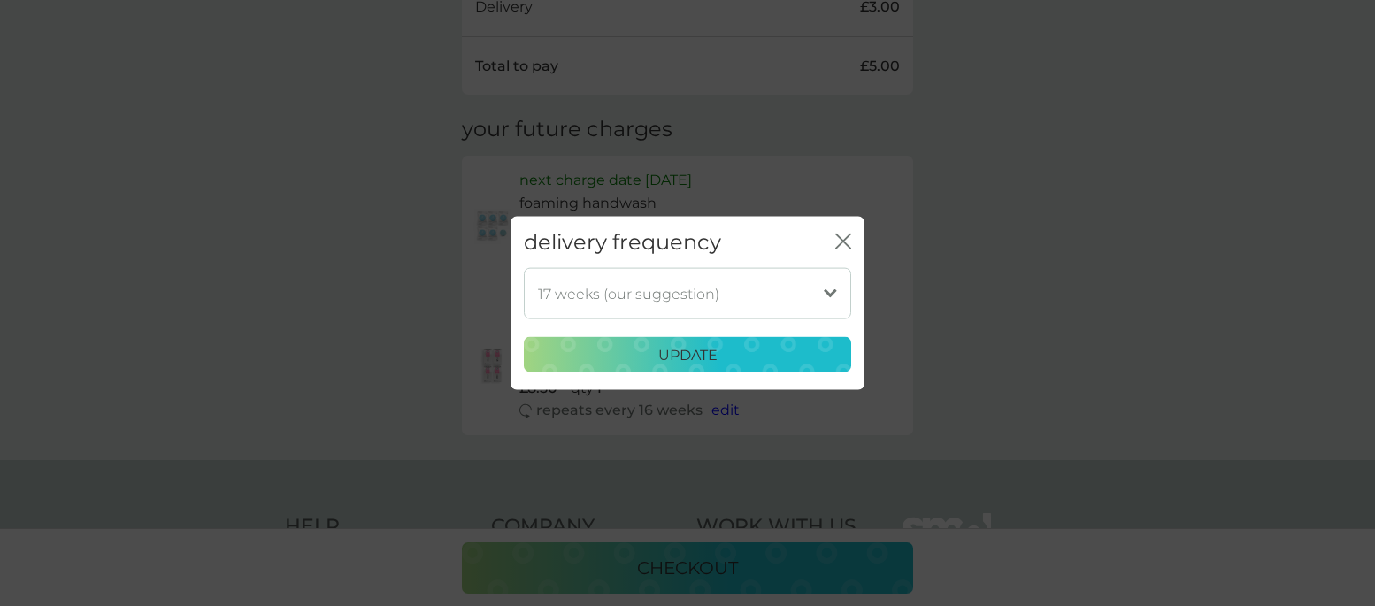
click at [846, 238] on icon "close" at bounding box center [846, 241] width 7 height 14
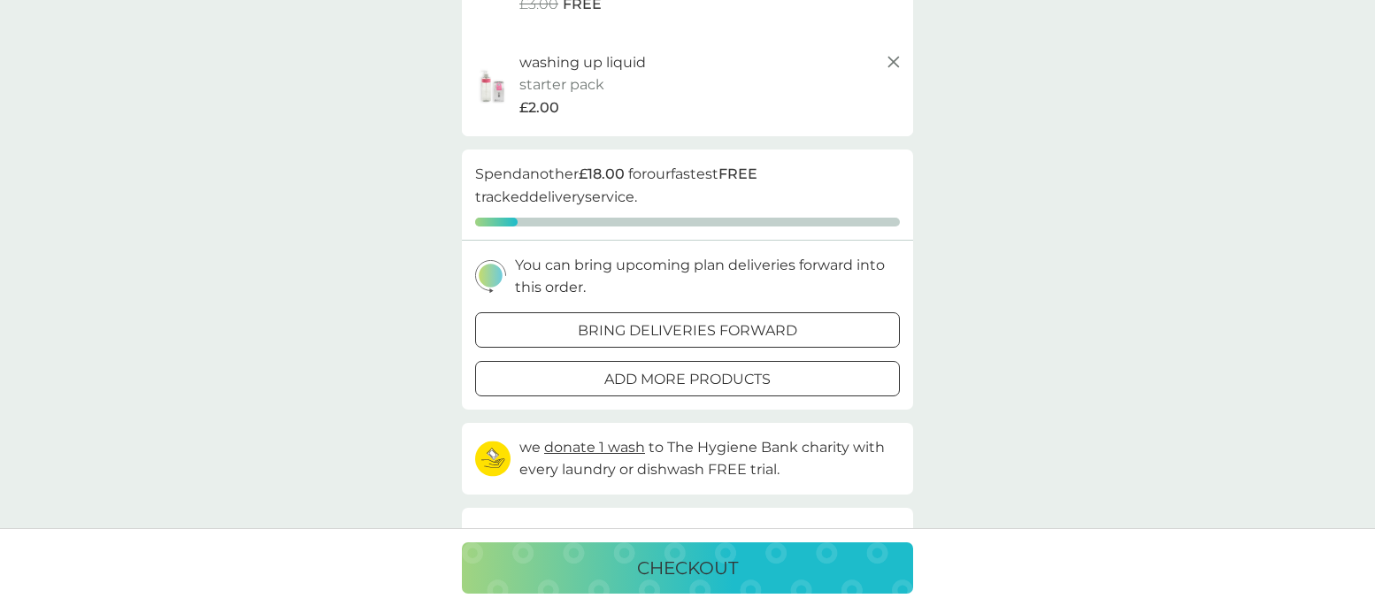
scroll to position [0, 0]
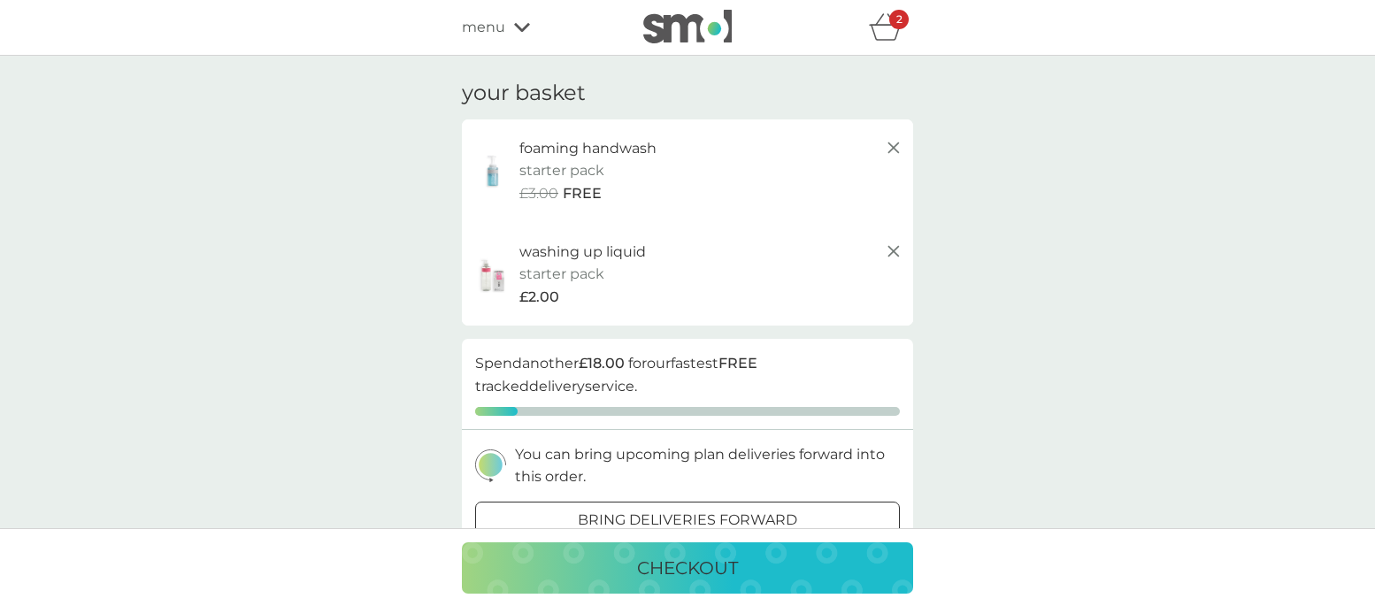
click at [525, 27] on icon at bounding box center [522, 27] width 16 height 9
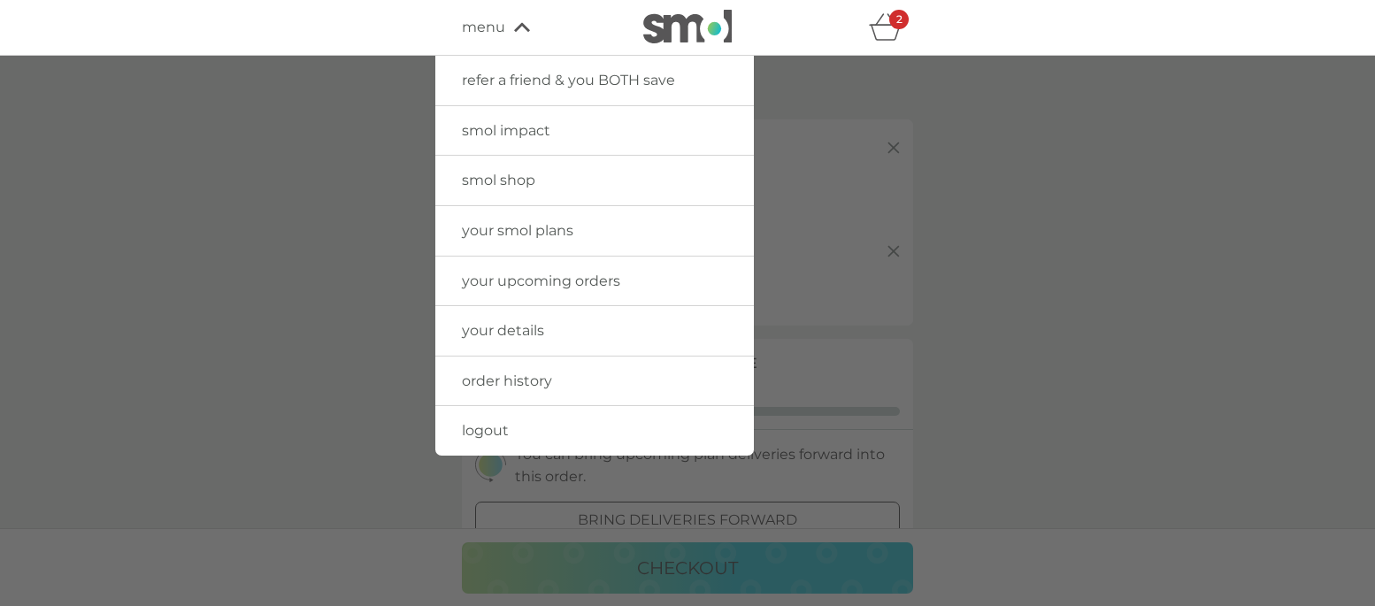
click at [515, 233] on span "your smol plans" at bounding box center [518, 230] width 112 height 17
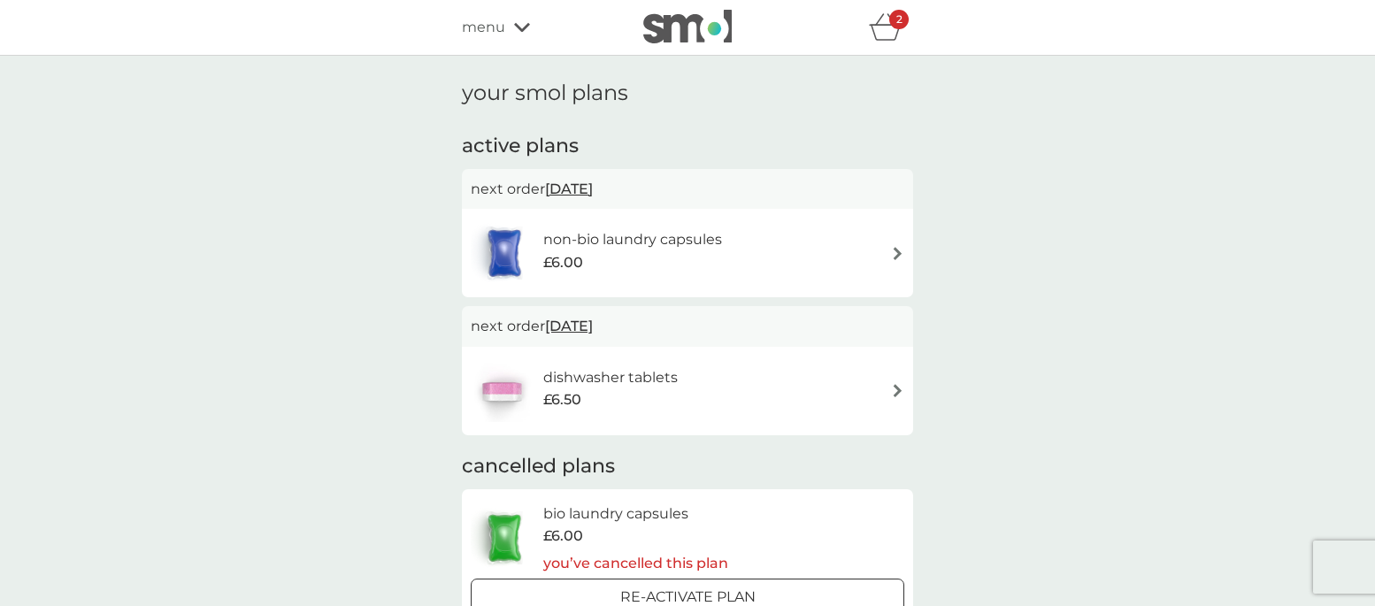
click at [891, 31] on icon "basket" at bounding box center [886, 26] width 34 height 27
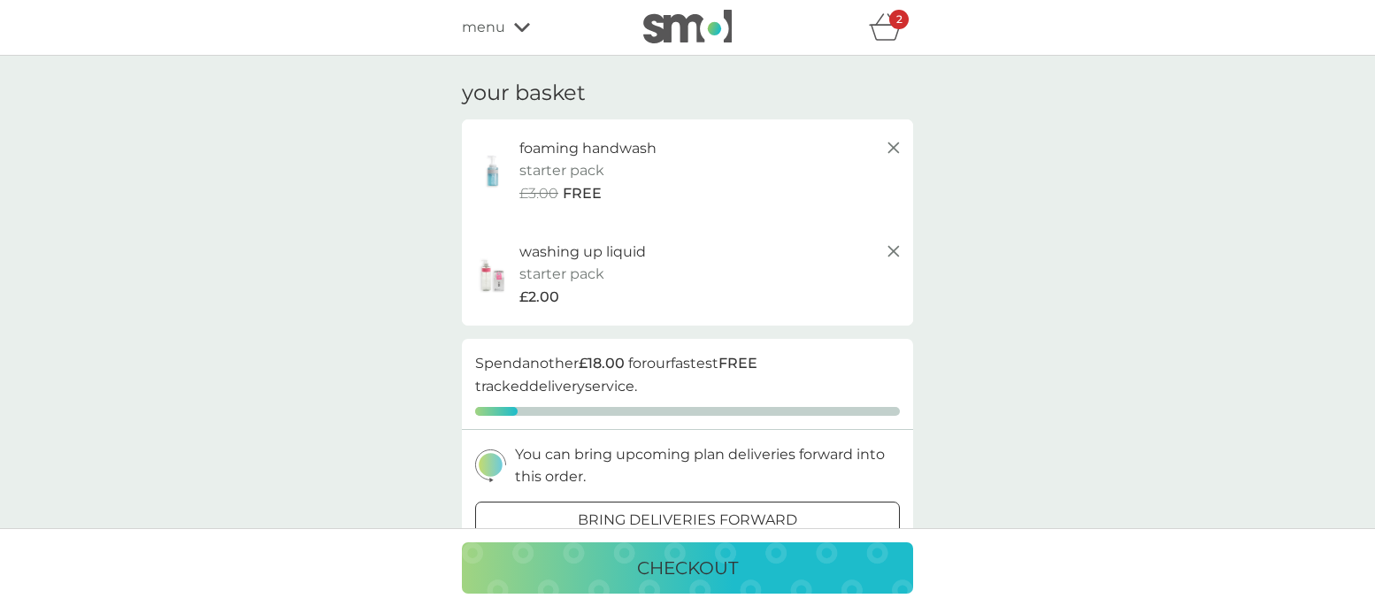
click at [696, 559] on p "checkout" at bounding box center [687, 568] width 101 height 28
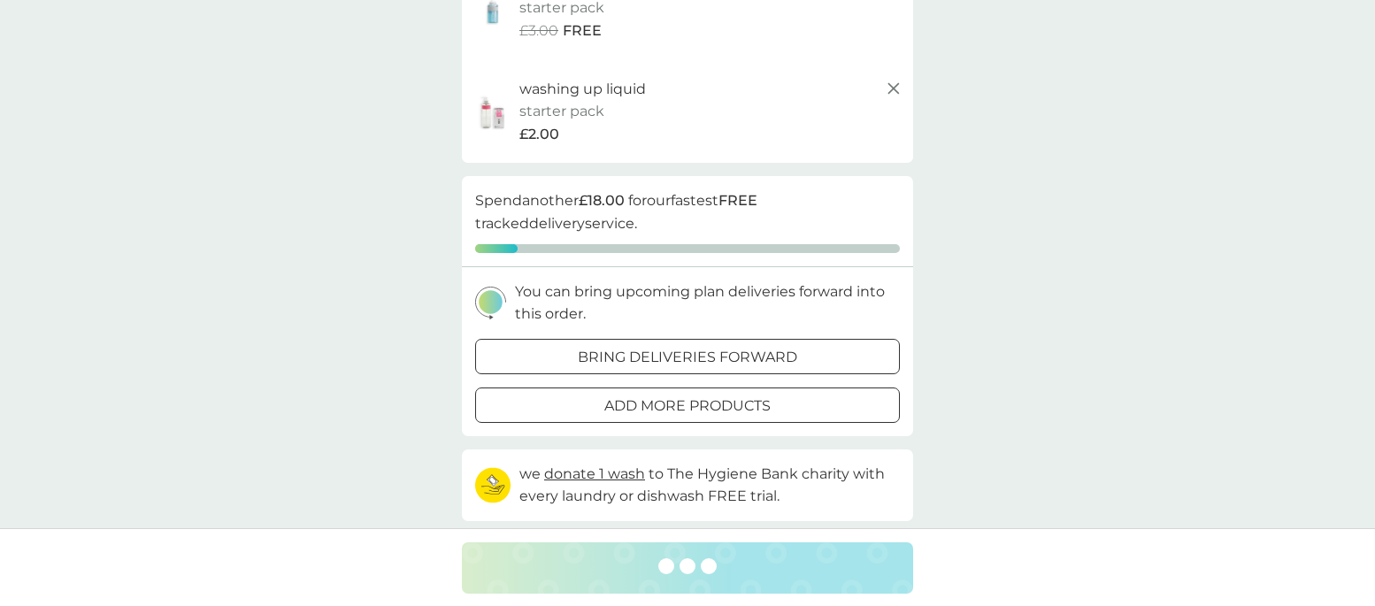
scroll to position [172, 0]
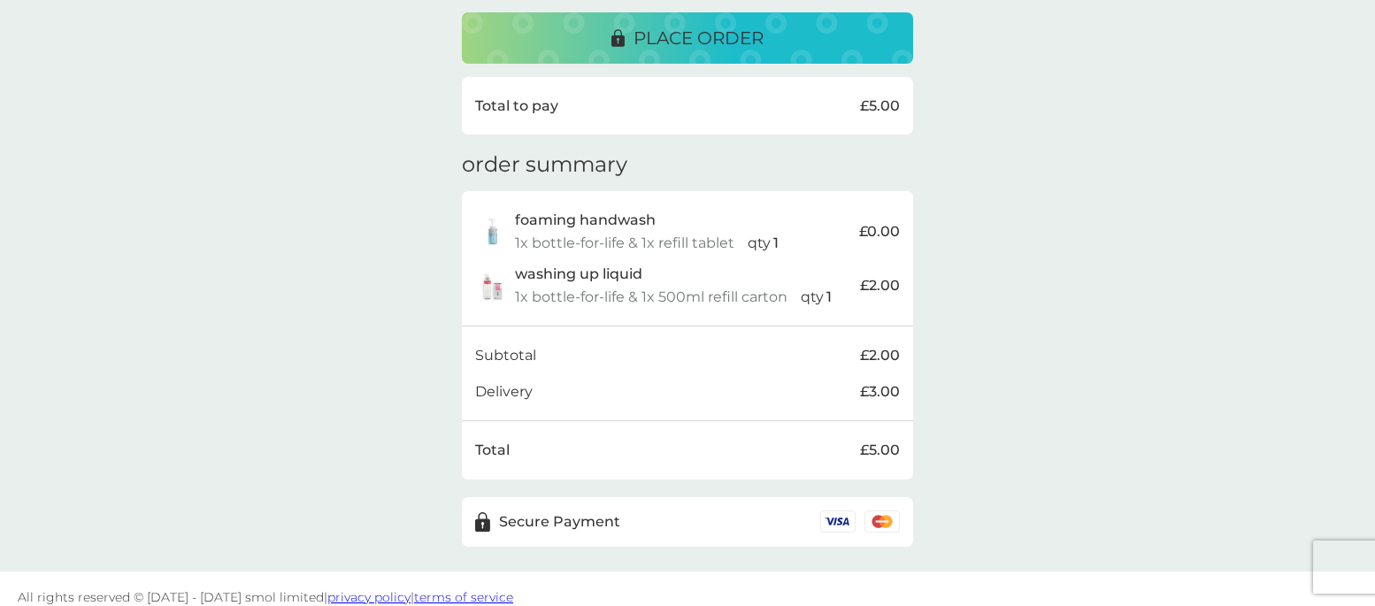
scroll to position [500, 0]
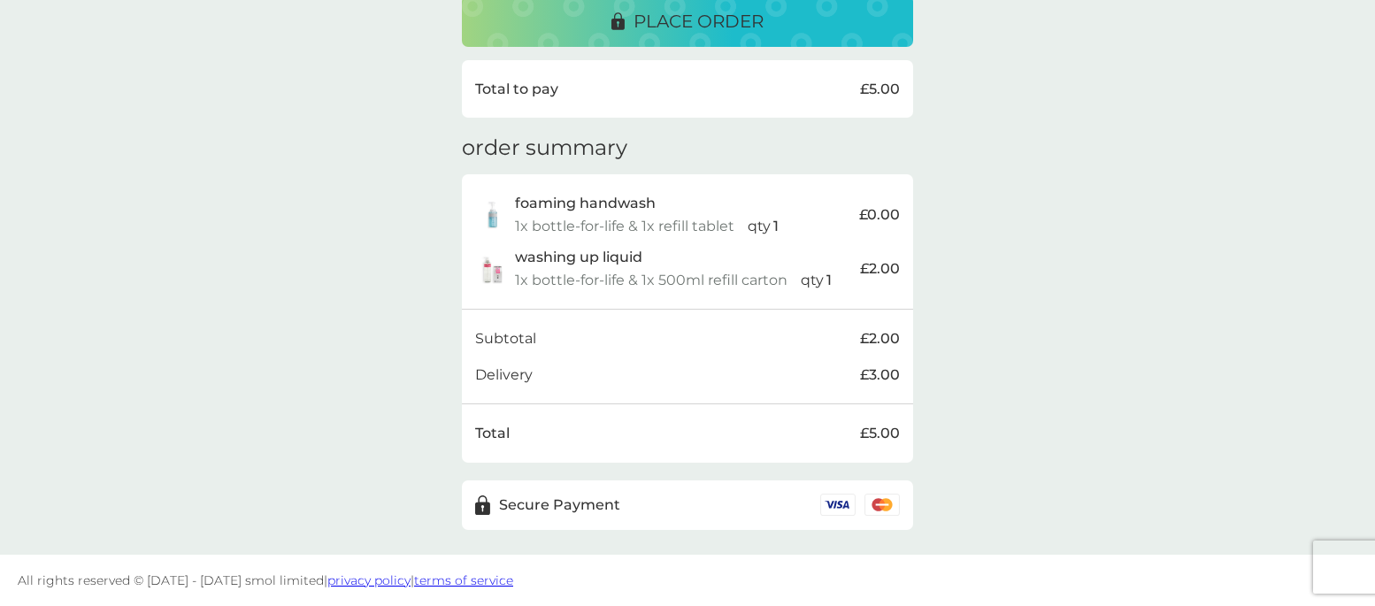
click at [664, 19] on p "place order" at bounding box center [699, 21] width 130 height 28
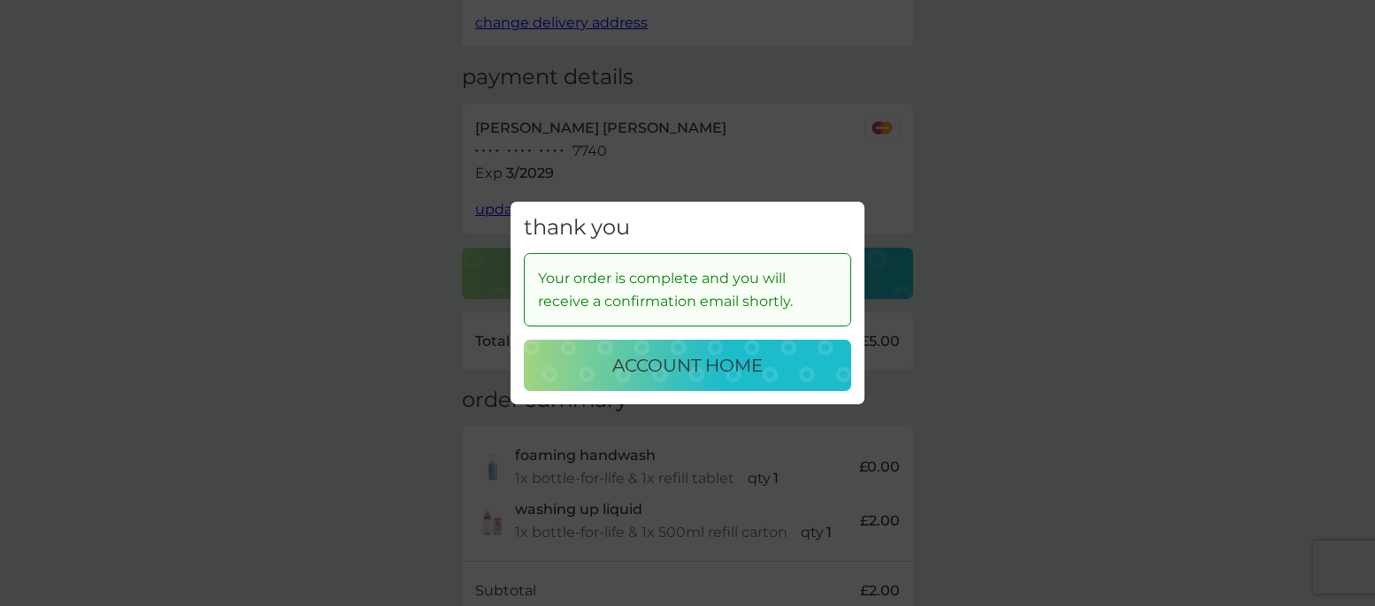
scroll to position [262, 0]
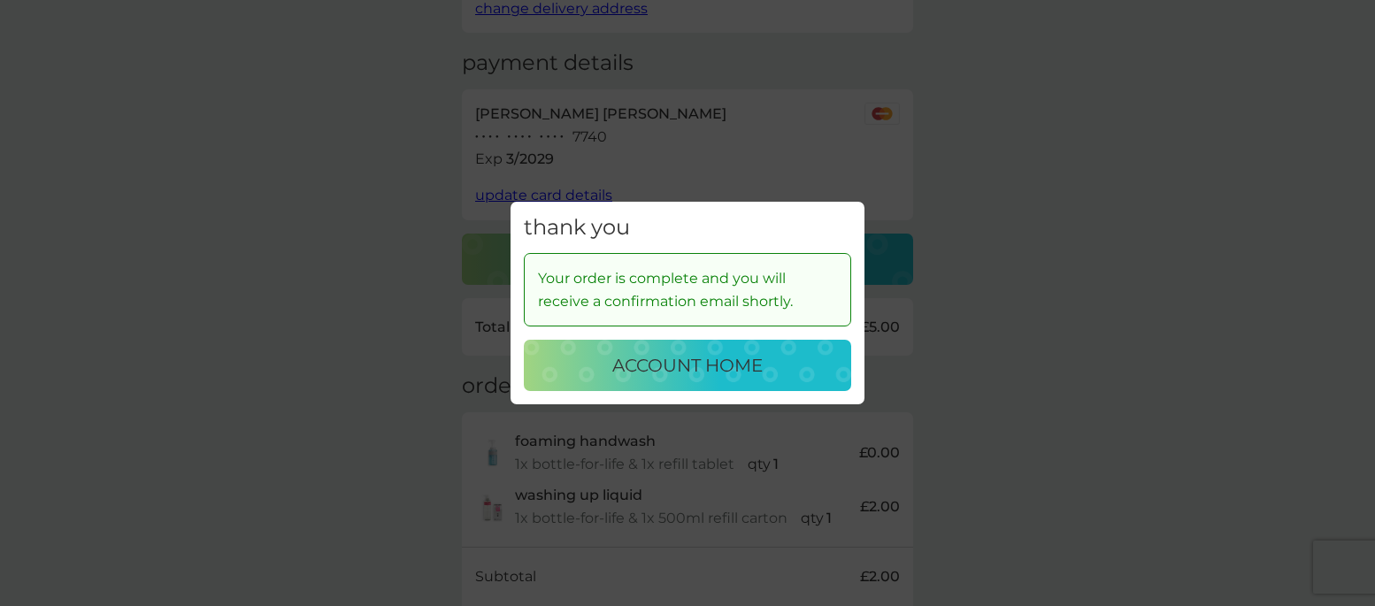
click at [707, 361] on p "account home" at bounding box center [687, 365] width 150 height 28
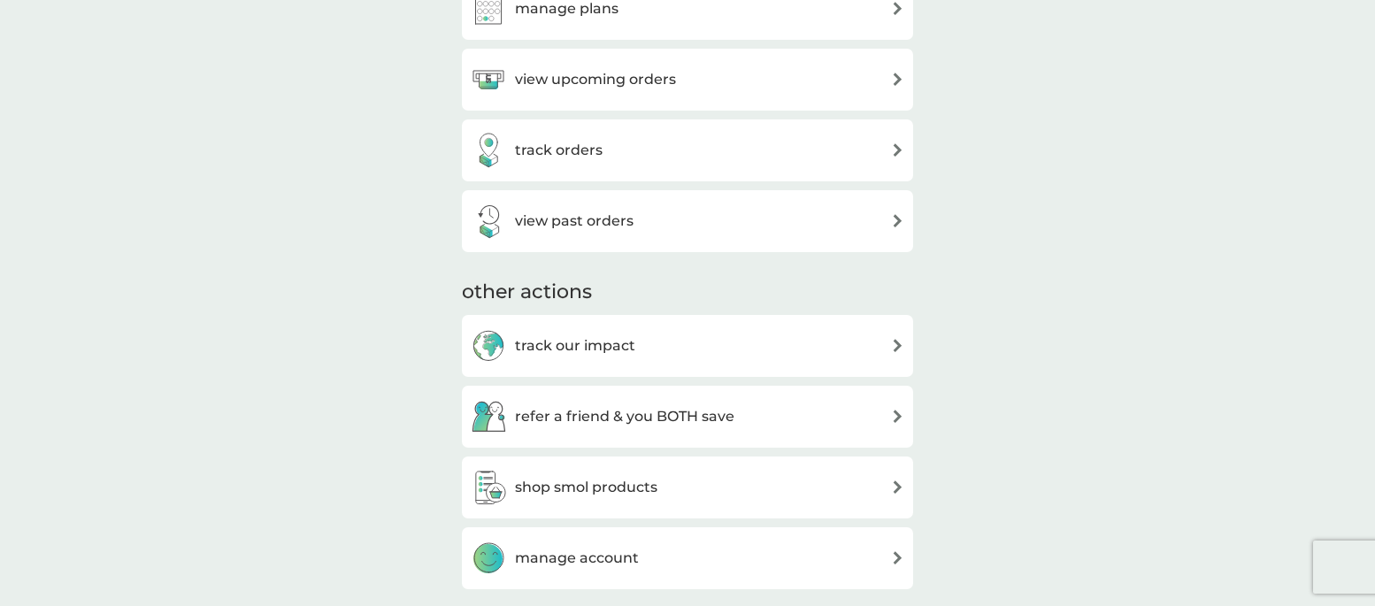
scroll to position [661, 0]
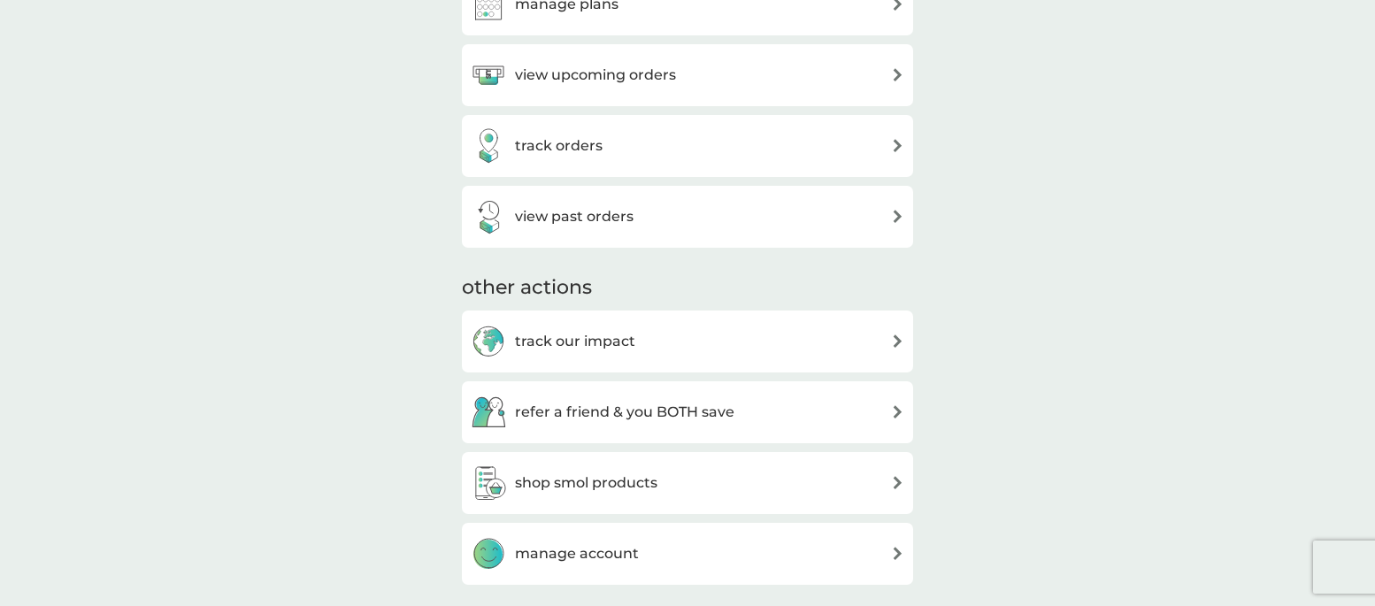
click at [897, 143] on img at bounding box center [897, 145] width 13 height 13
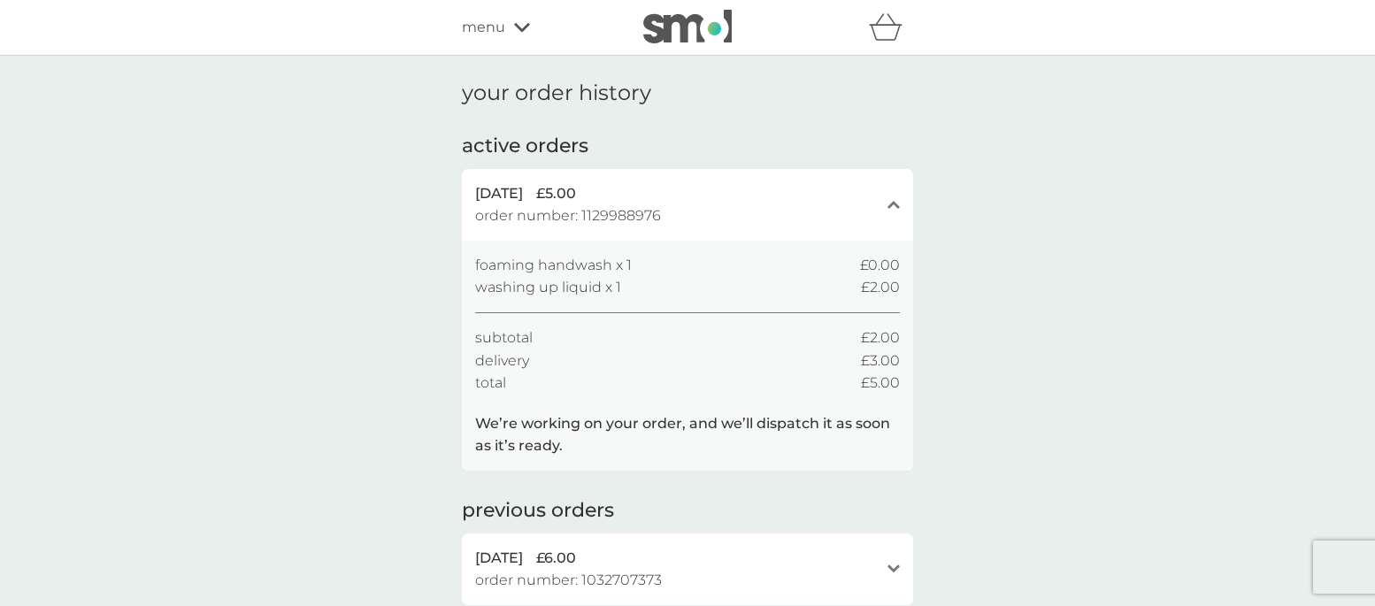
scroll to position [4, 0]
click at [522, 24] on icon at bounding box center [522, 23] width 16 height 9
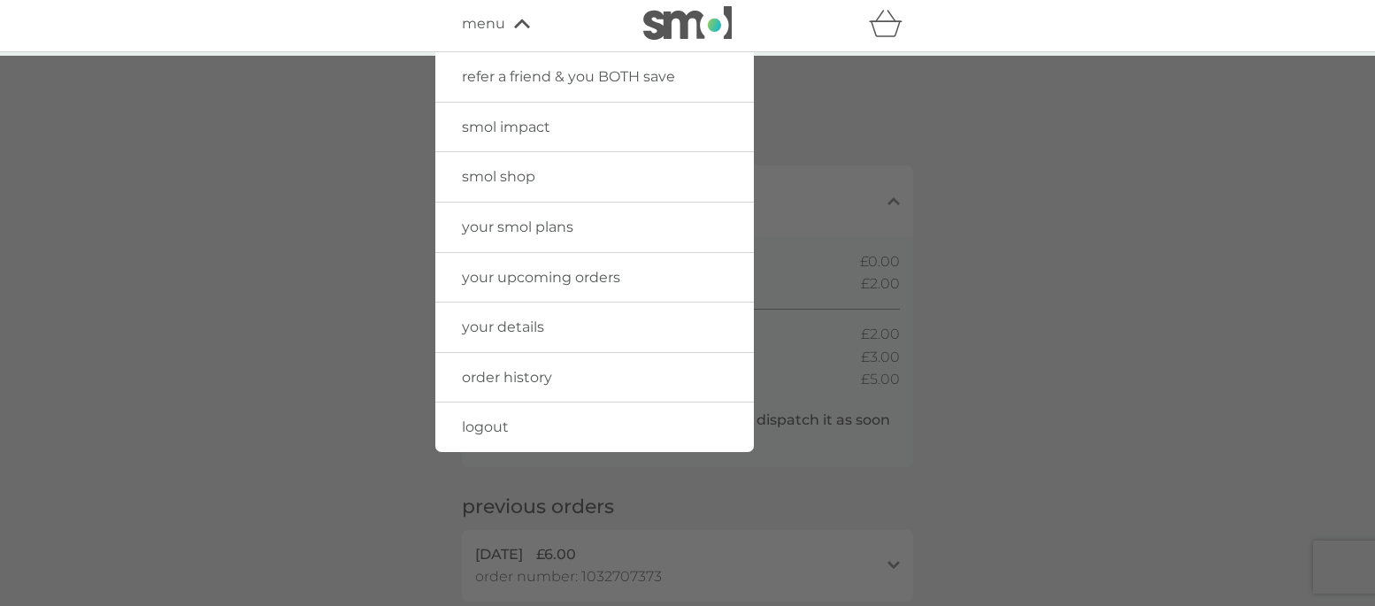
click at [532, 227] on span "your smol plans" at bounding box center [518, 227] width 112 height 17
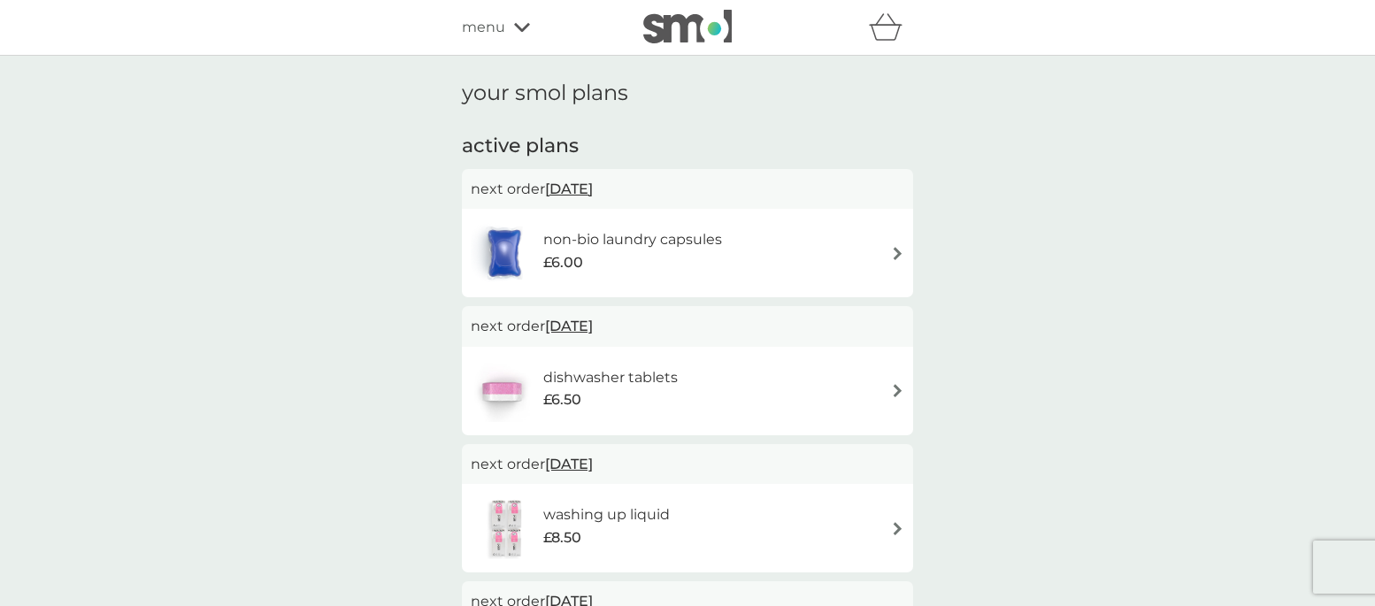
click at [897, 251] on img at bounding box center [897, 253] width 13 height 13
